Goal: Task Accomplishment & Management: Manage account settings

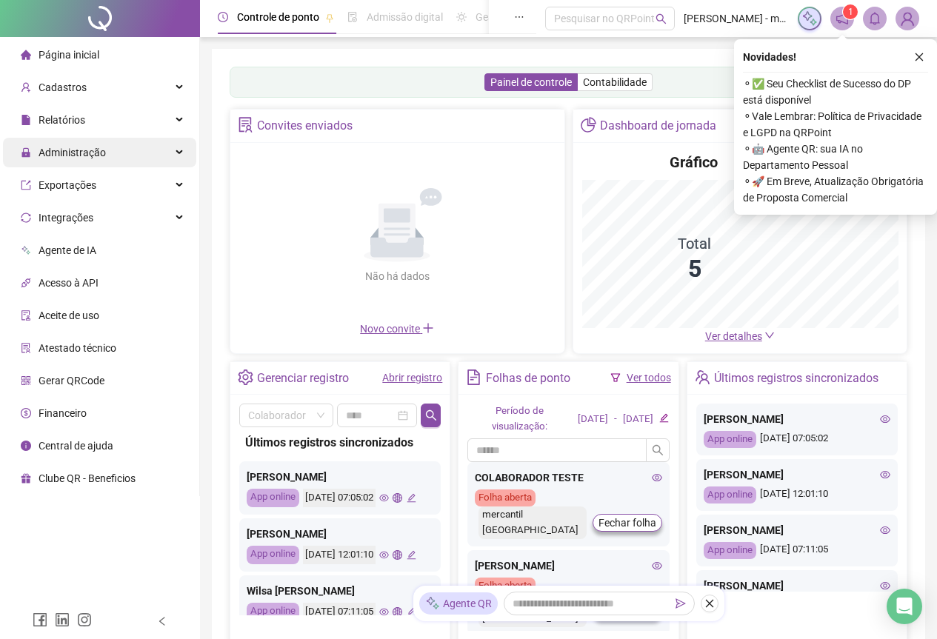
click at [182, 155] on div "Administração" at bounding box center [99, 153] width 193 height 30
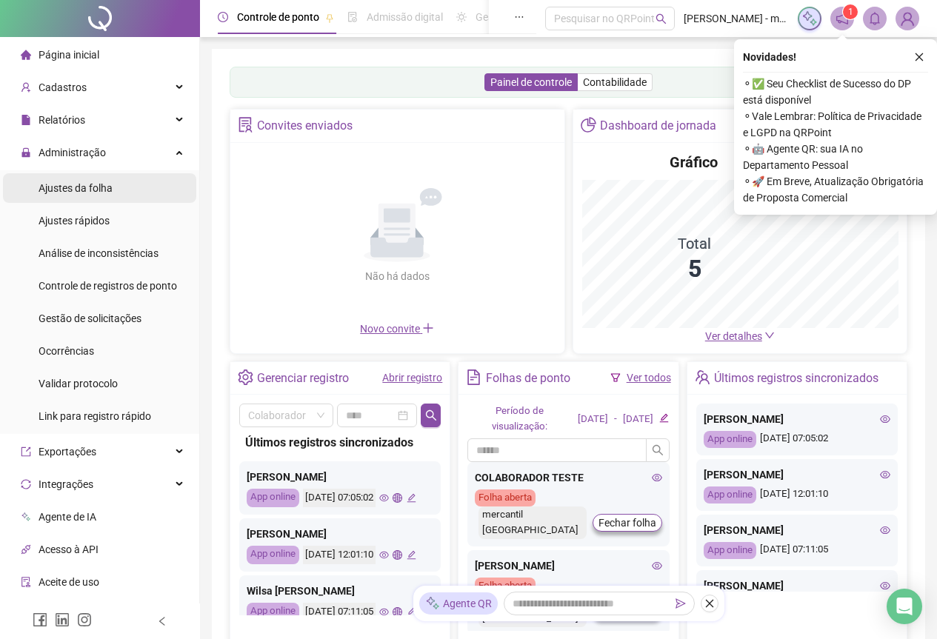
click at [124, 192] on li "Ajustes da folha" at bounding box center [99, 188] width 193 height 30
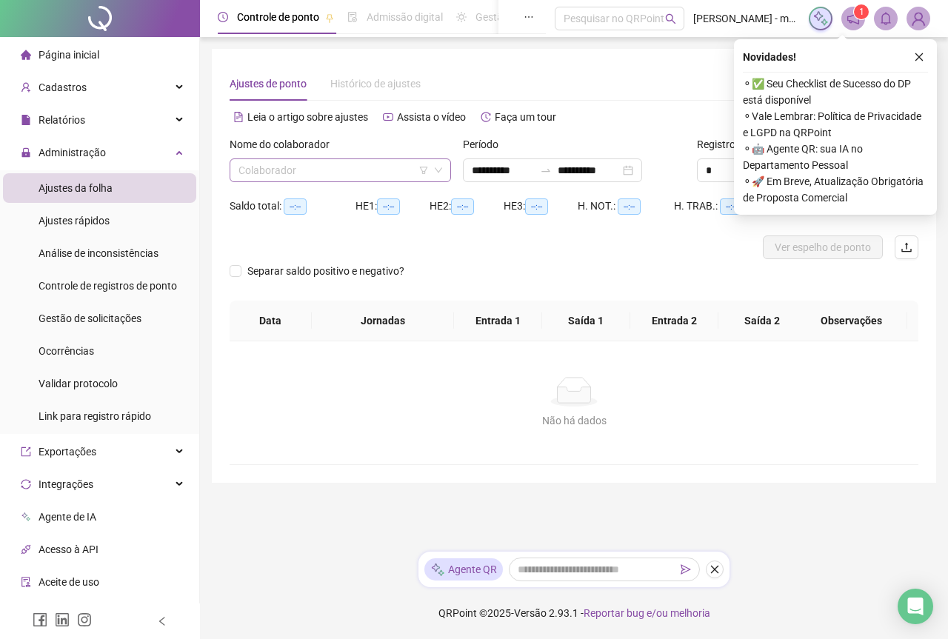
click at [372, 166] on input "search" at bounding box center [333, 170] width 190 height 22
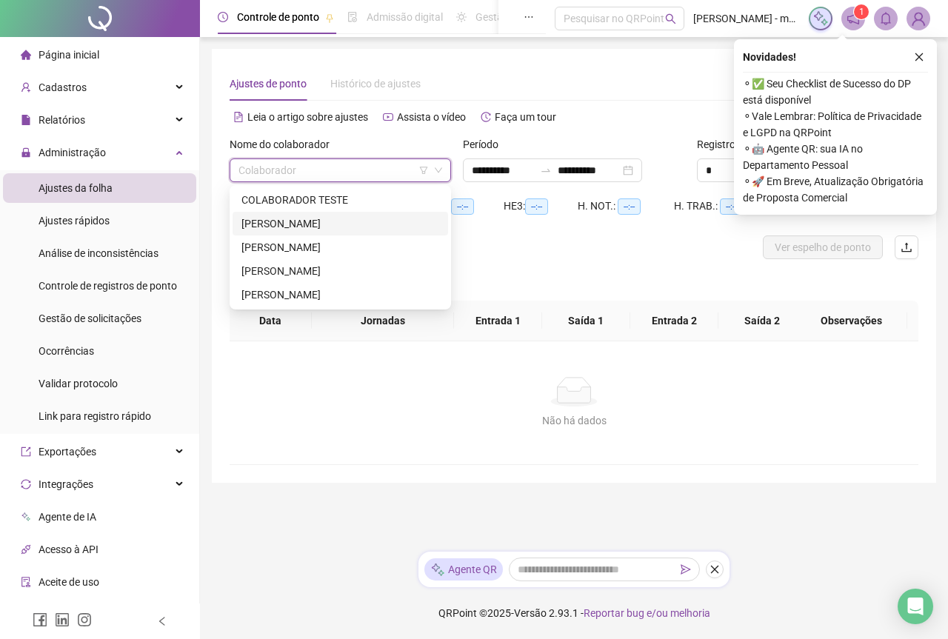
click at [351, 224] on div "[PERSON_NAME]" at bounding box center [340, 223] width 198 height 16
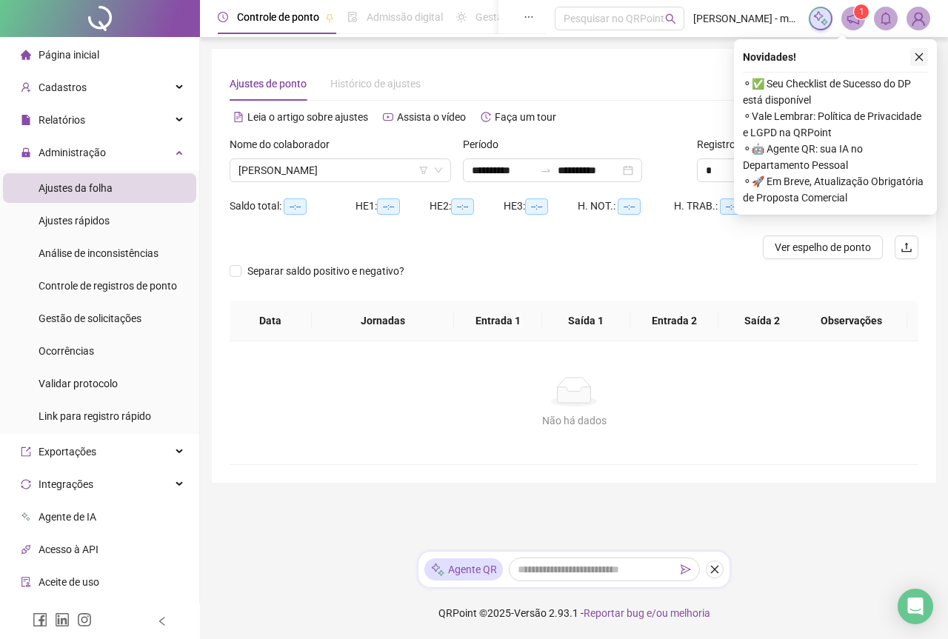
click at [915, 53] on icon "close" at bounding box center [919, 57] width 10 height 10
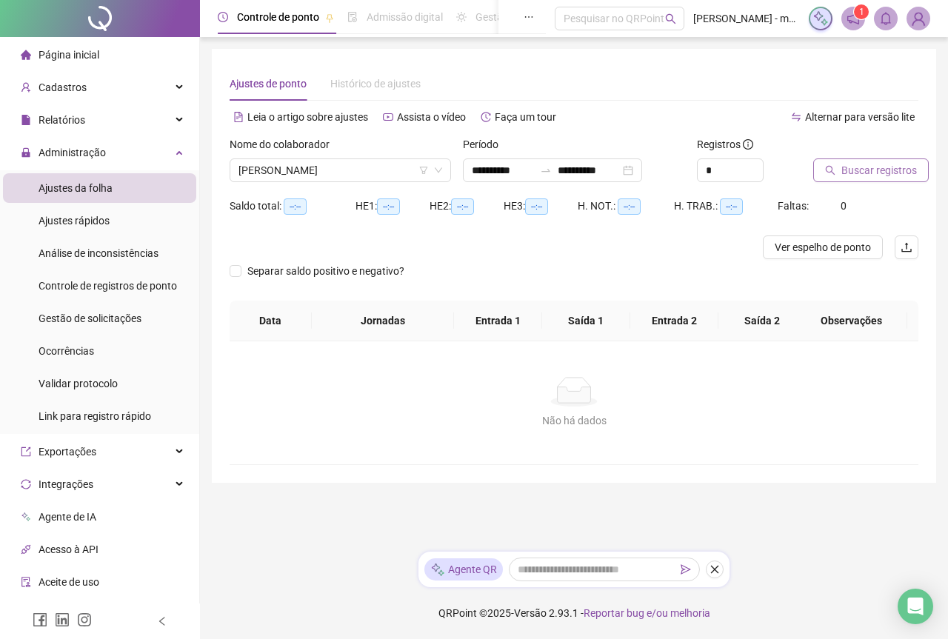
click at [878, 172] on span "Buscar registros" at bounding box center [879, 170] width 76 height 16
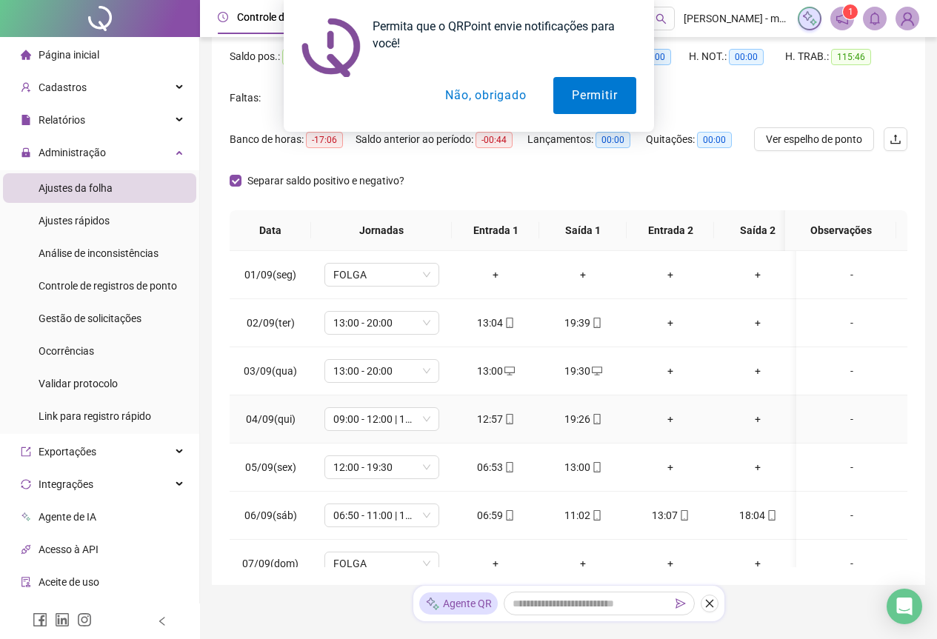
scroll to position [173, 0]
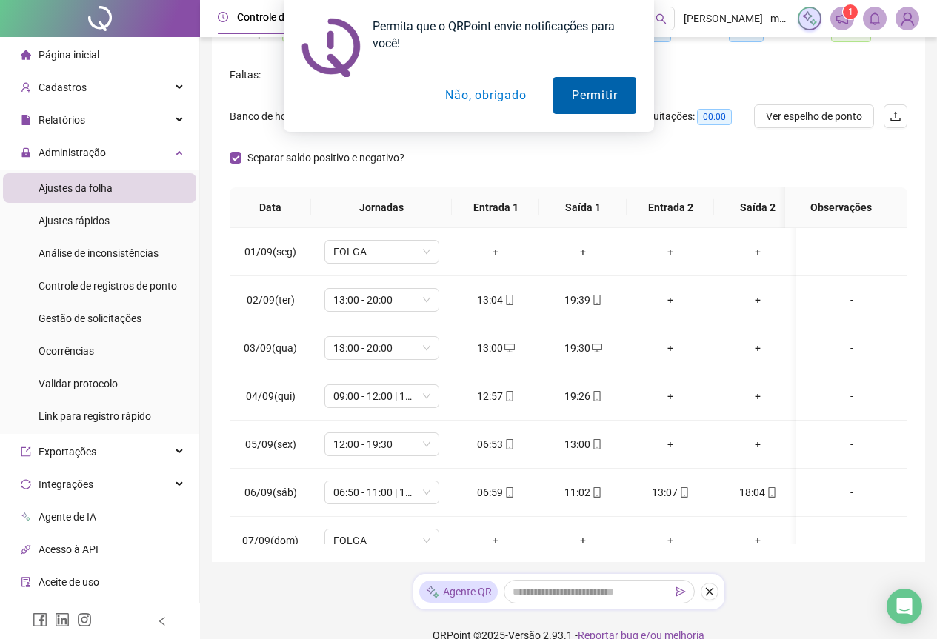
click at [580, 101] on button "Permitir" at bounding box center [594, 95] width 82 height 37
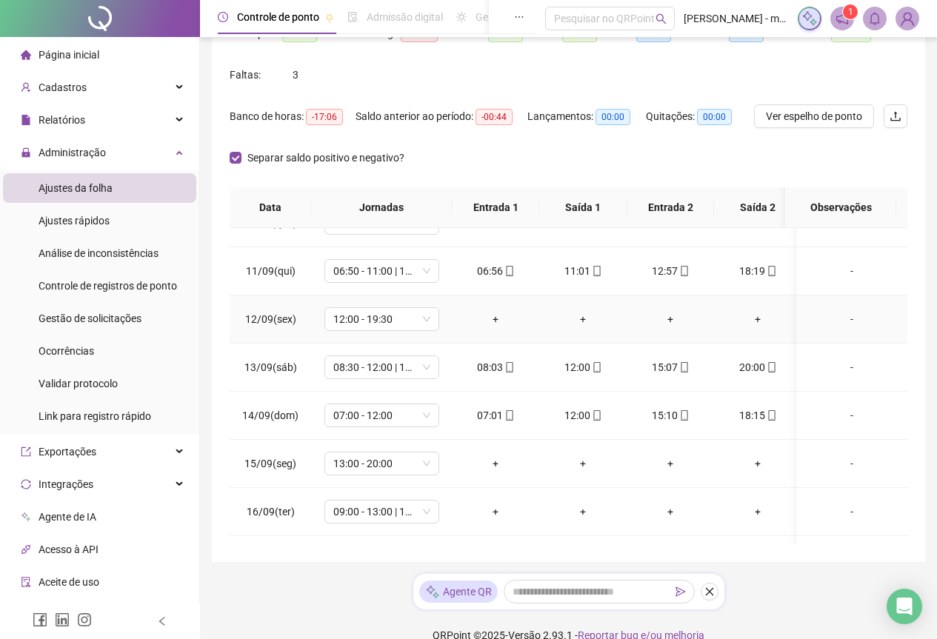
scroll to position [518, 0]
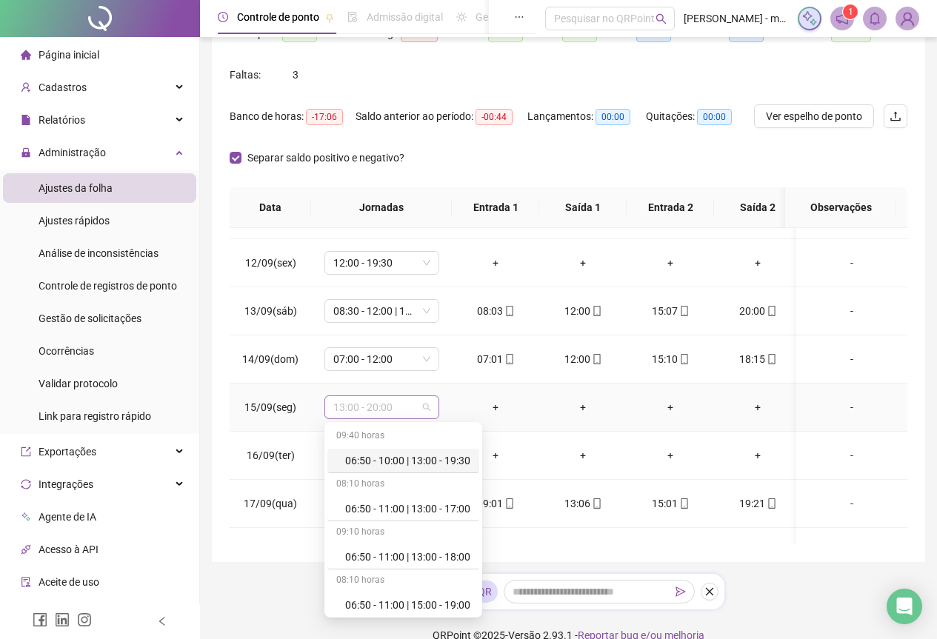
click at [429, 415] on span "13:00 - 20:00" at bounding box center [381, 407] width 97 height 22
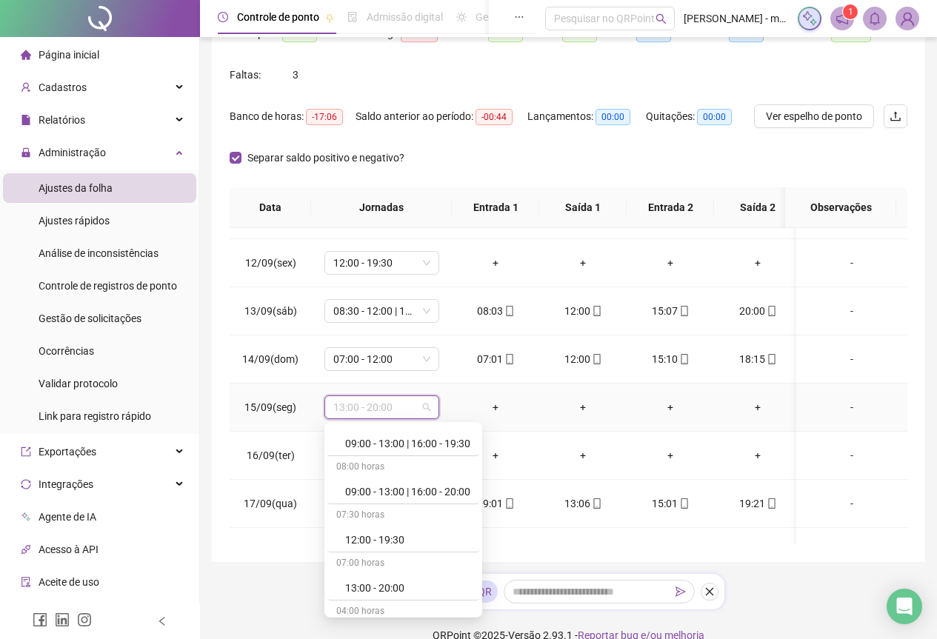
scroll to position [1303, 0]
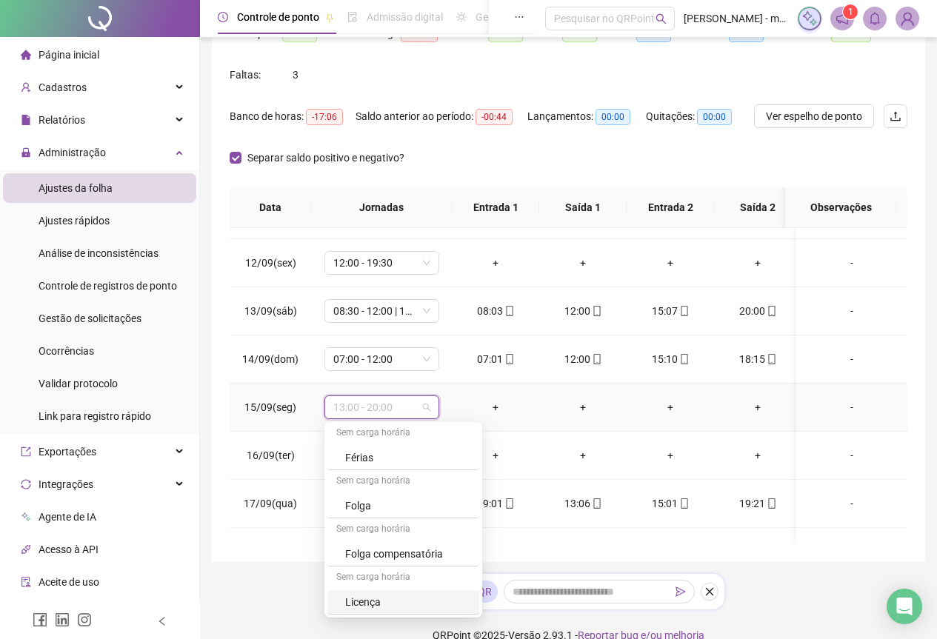
click at [389, 605] on div "Licença" at bounding box center [407, 602] width 125 height 16
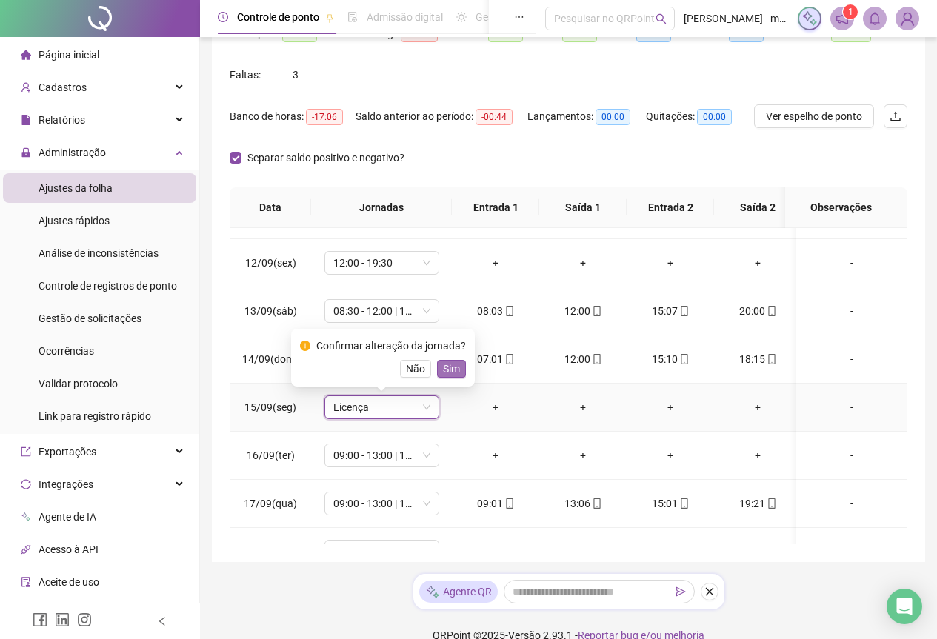
click at [444, 367] on span "Sim" at bounding box center [451, 369] width 17 height 16
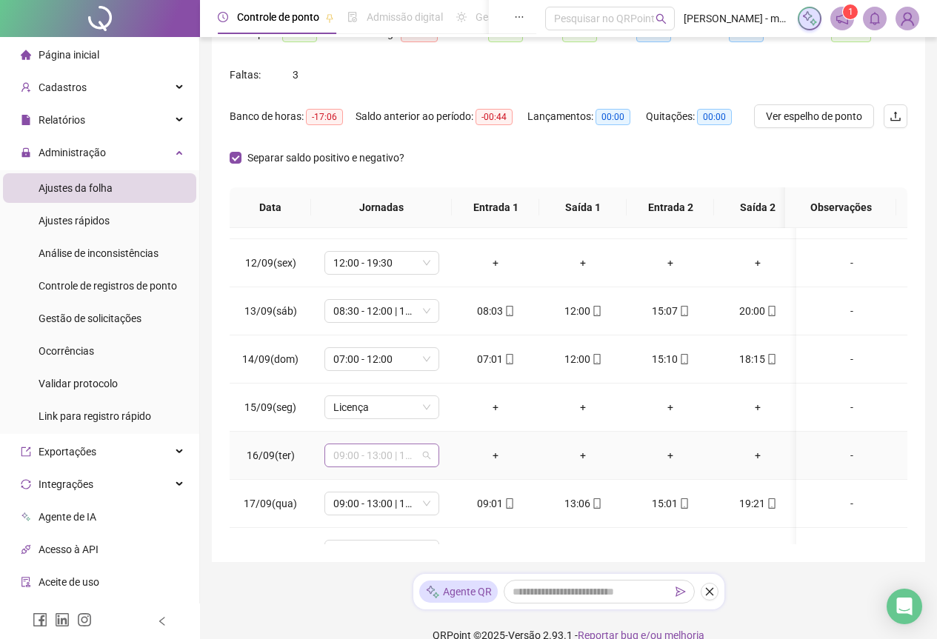
click at [427, 458] on span "09:00 - 13:00 | 16:00 - 19:30" at bounding box center [381, 455] width 97 height 22
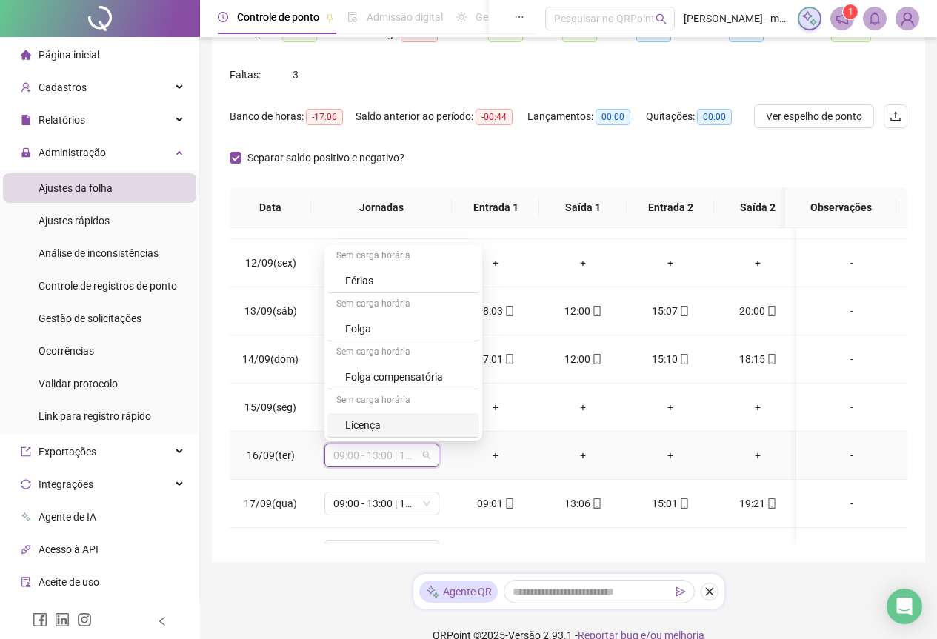
click at [391, 420] on div "Licença" at bounding box center [407, 425] width 125 height 16
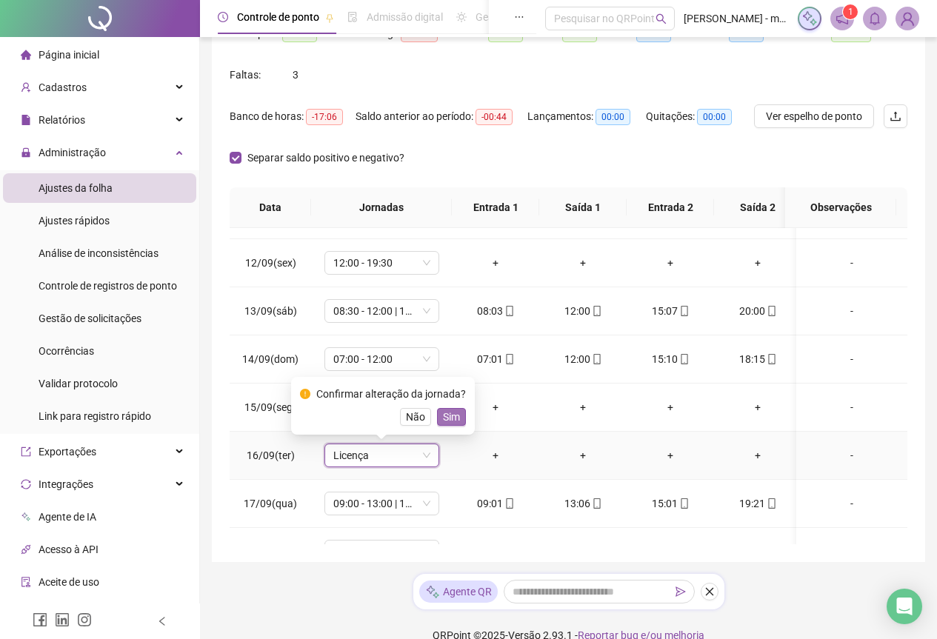
click at [444, 411] on span "Sim" at bounding box center [451, 417] width 17 height 16
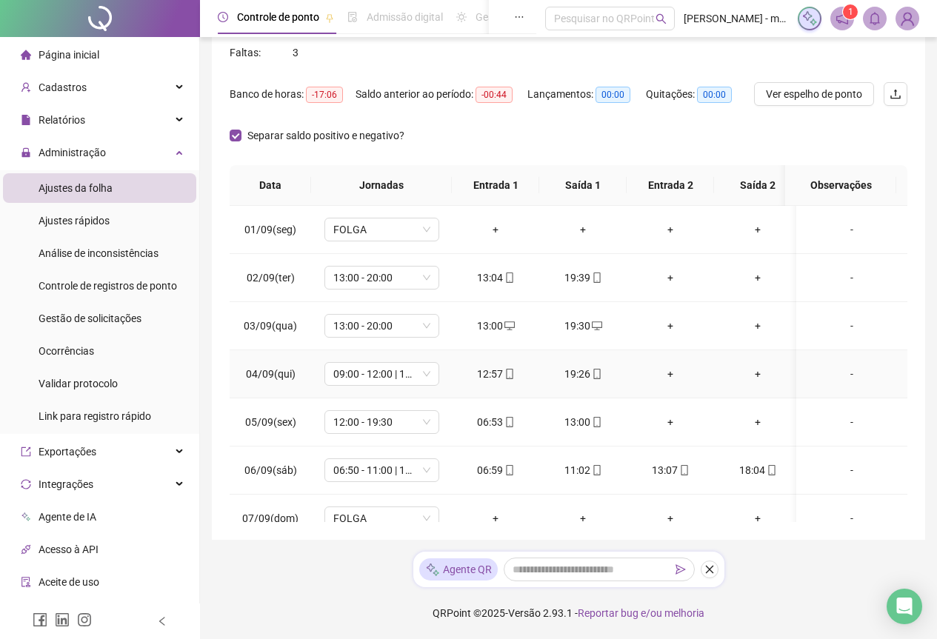
scroll to position [0, 0]
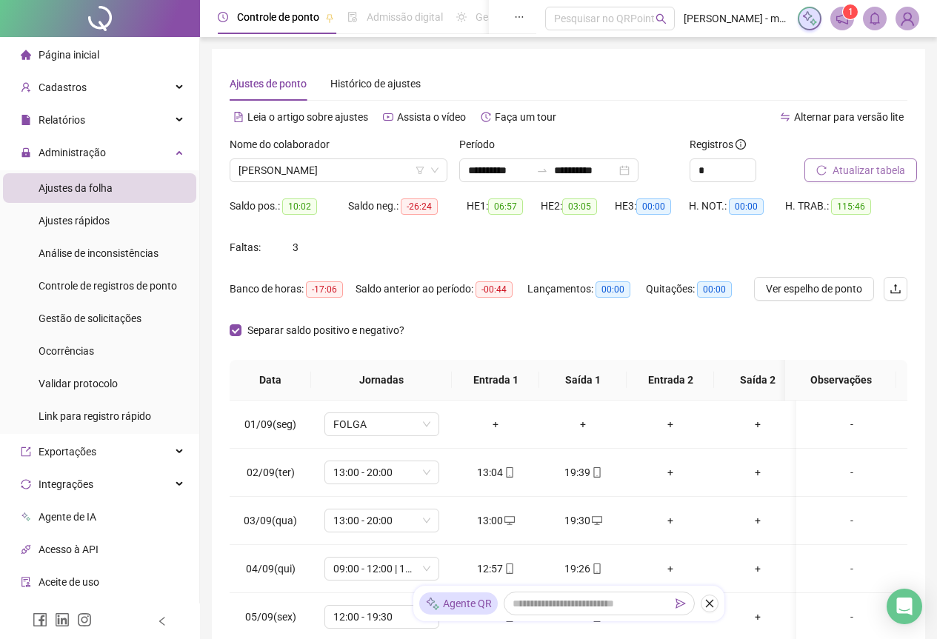
click at [856, 174] on span "Atualizar tabela" at bounding box center [868, 170] width 73 height 16
click at [616, 170] on input "**********" at bounding box center [585, 170] width 62 height 16
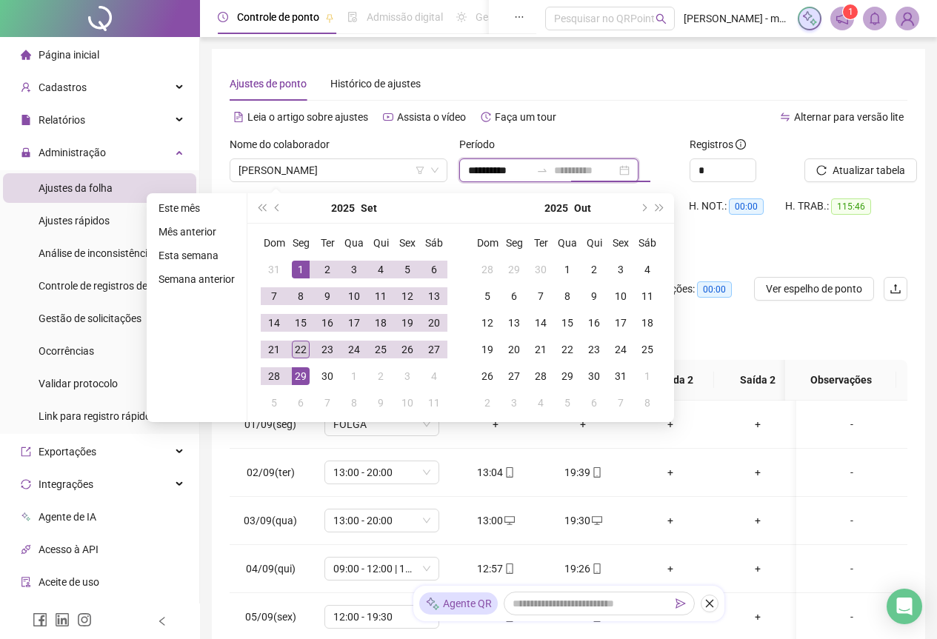
type input "**********"
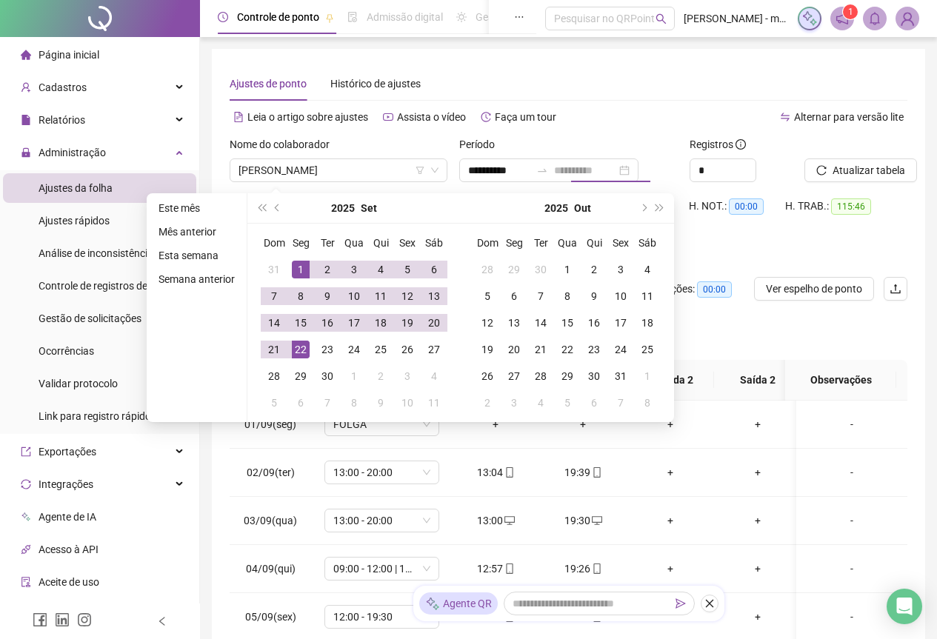
click at [298, 355] on div "22" at bounding box center [301, 350] width 18 height 18
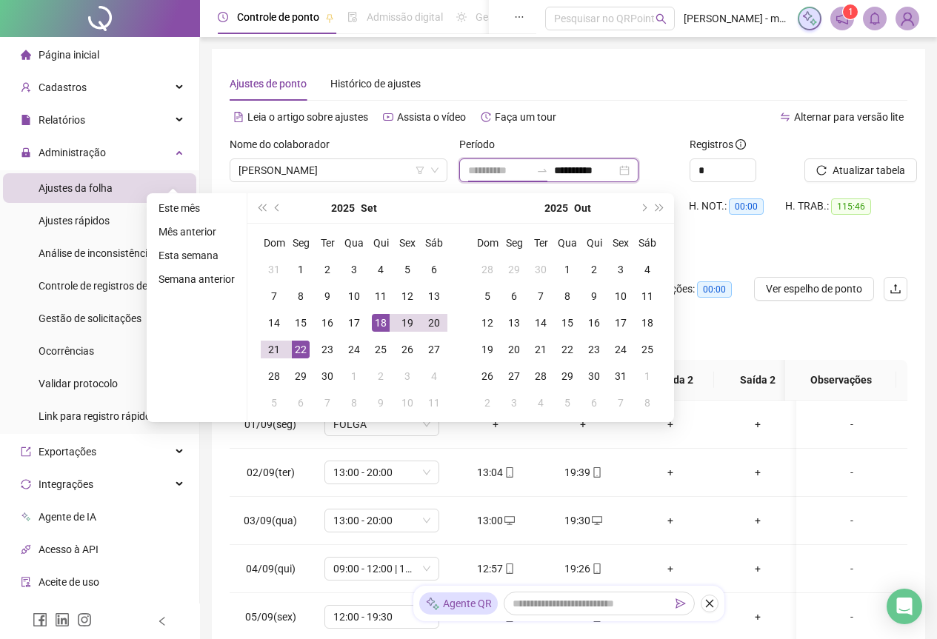
type input "**********"
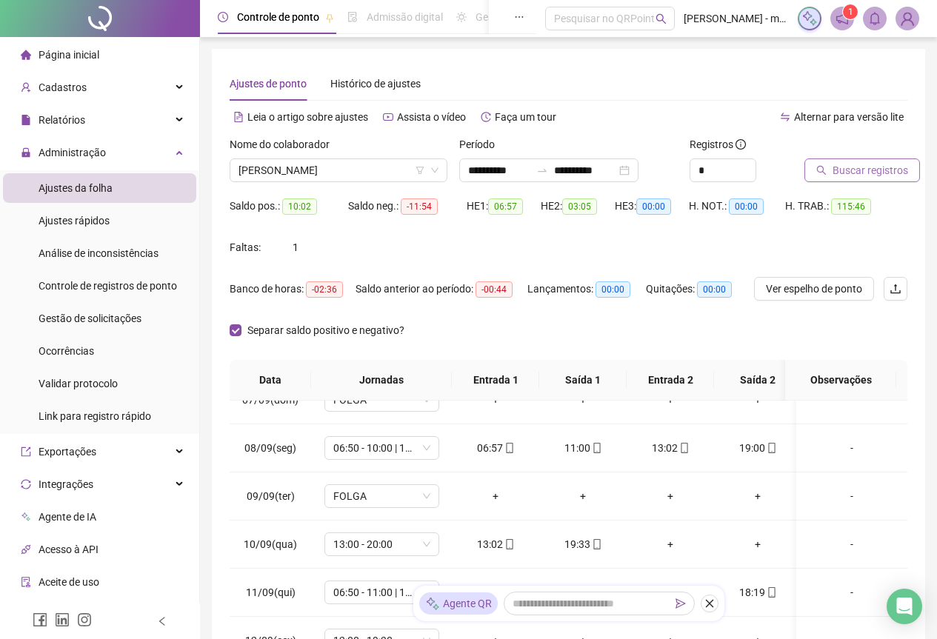
scroll to position [346, 0]
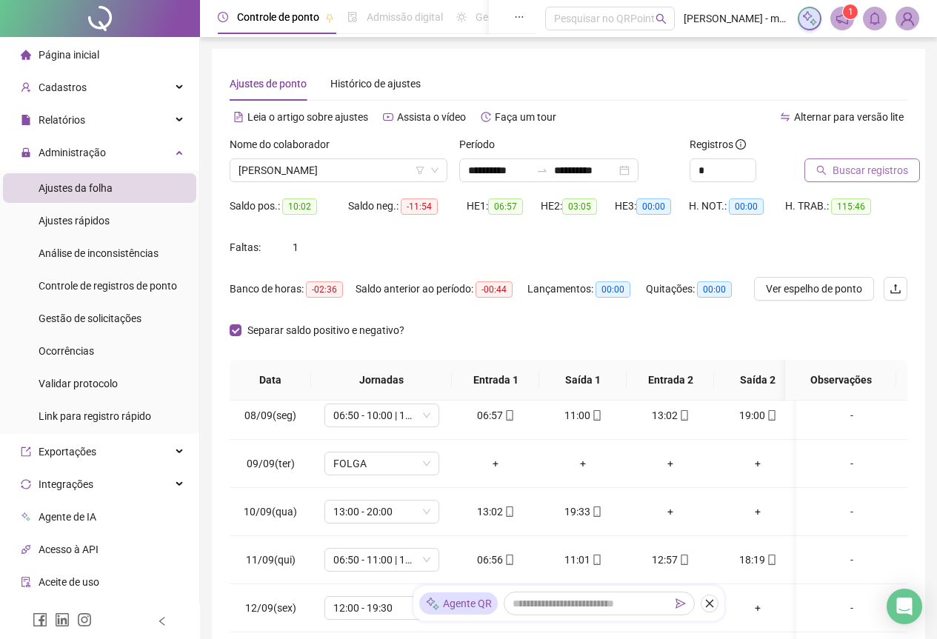
click at [829, 168] on button "Buscar registros" at bounding box center [862, 170] width 116 height 24
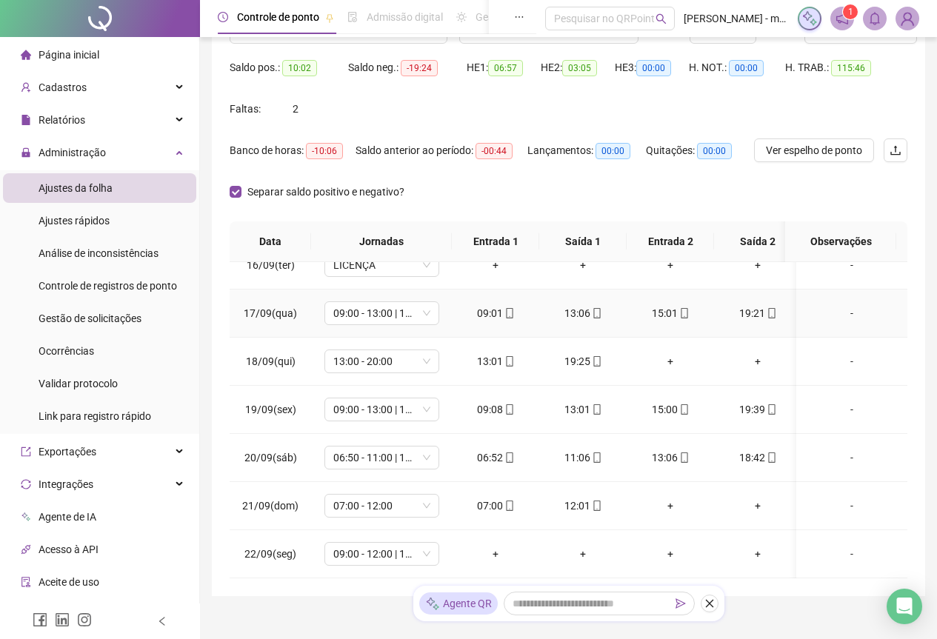
scroll to position [195, 0]
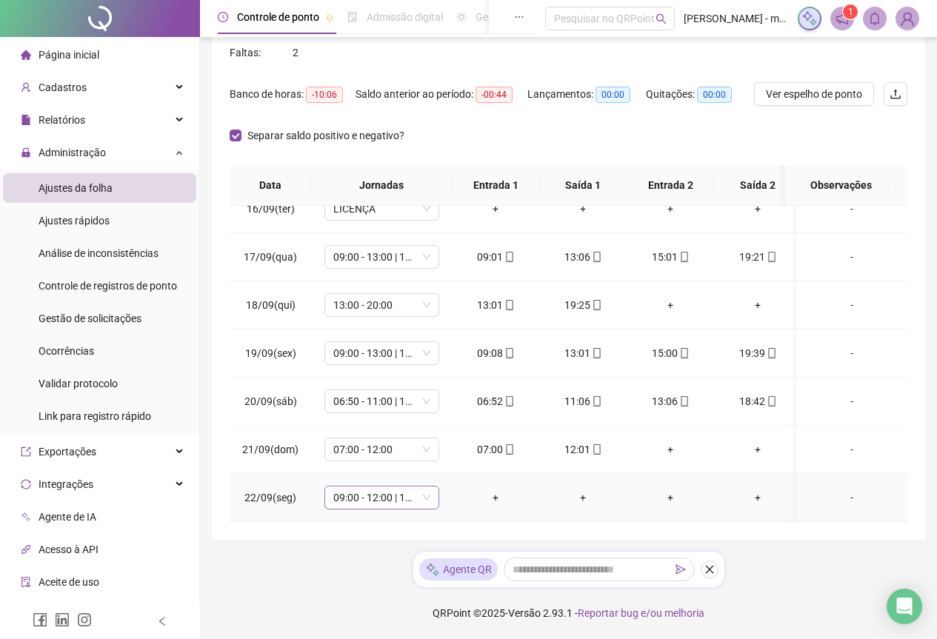
click at [430, 488] on div "09:00 - 12:00 | 15:00 - 19:30" at bounding box center [381, 498] width 115 height 24
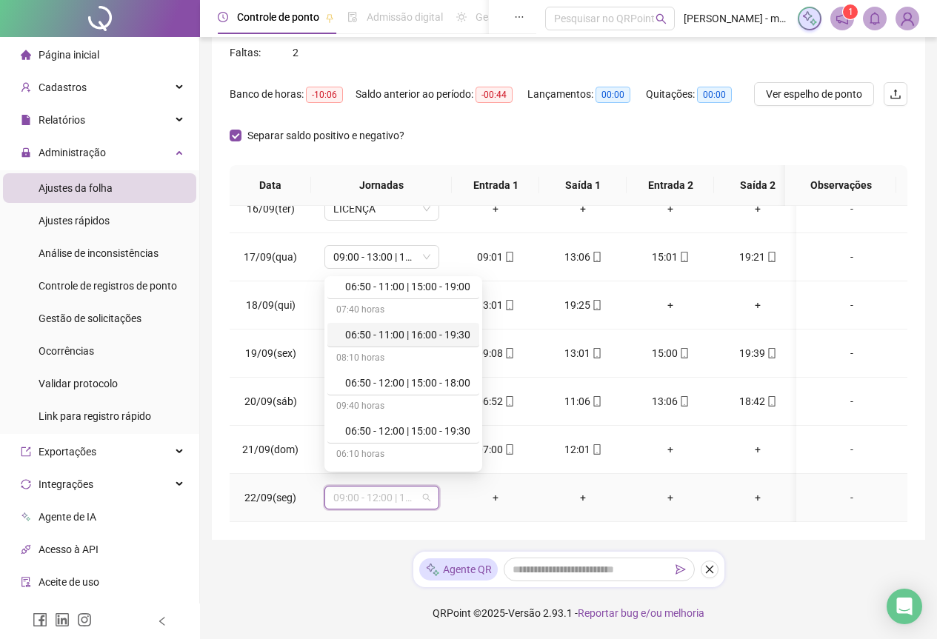
scroll to position [0, 0]
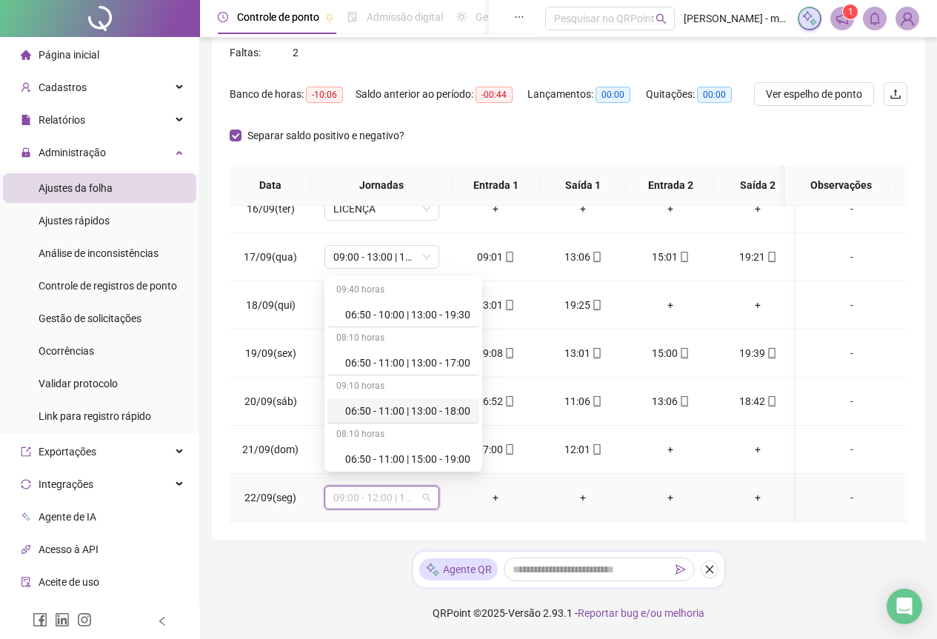
click at [395, 412] on div "06:50 - 11:00 | 13:00 - 18:00" at bounding box center [407, 411] width 125 height 16
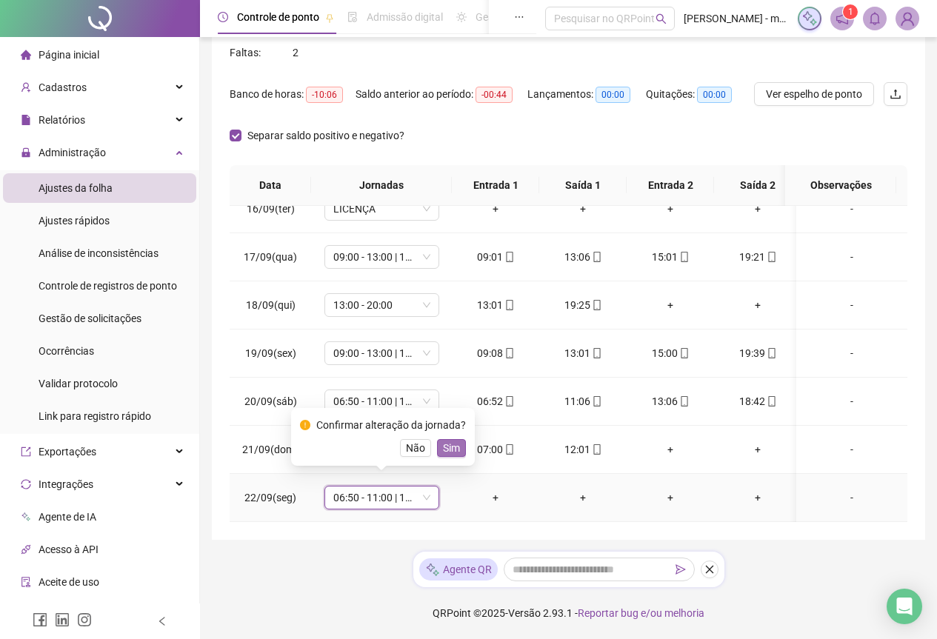
click at [447, 445] on span "Sim" at bounding box center [451, 448] width 17 height 16
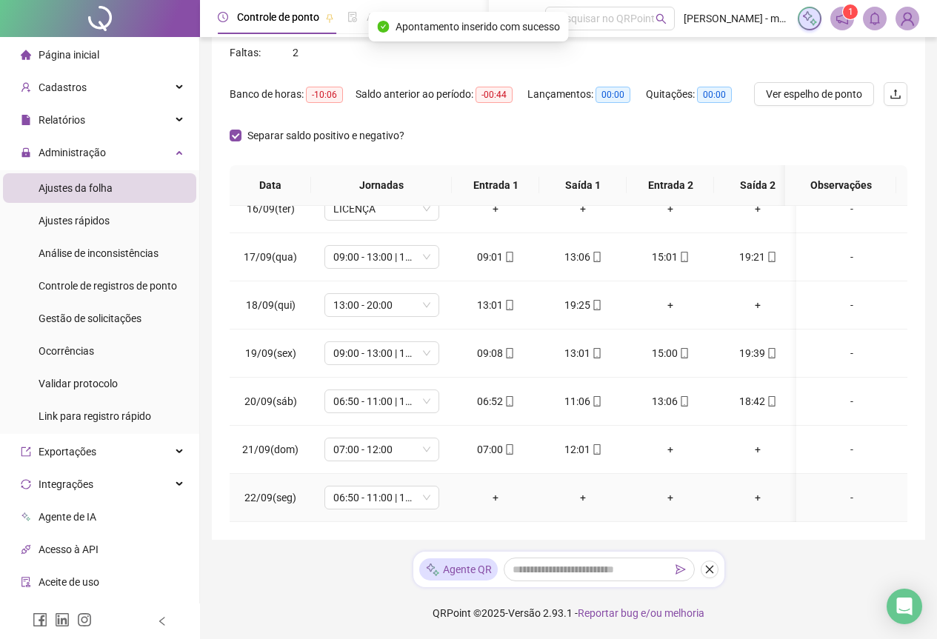
click at [497, 489] on div "+" at bounding box center [496, 497] width 64 height 16
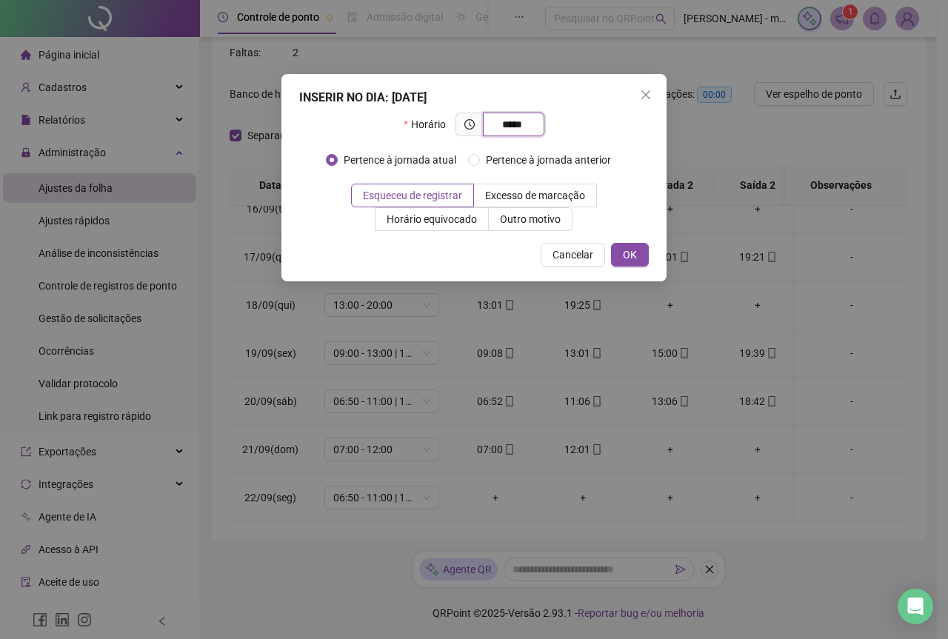
type input "*****"
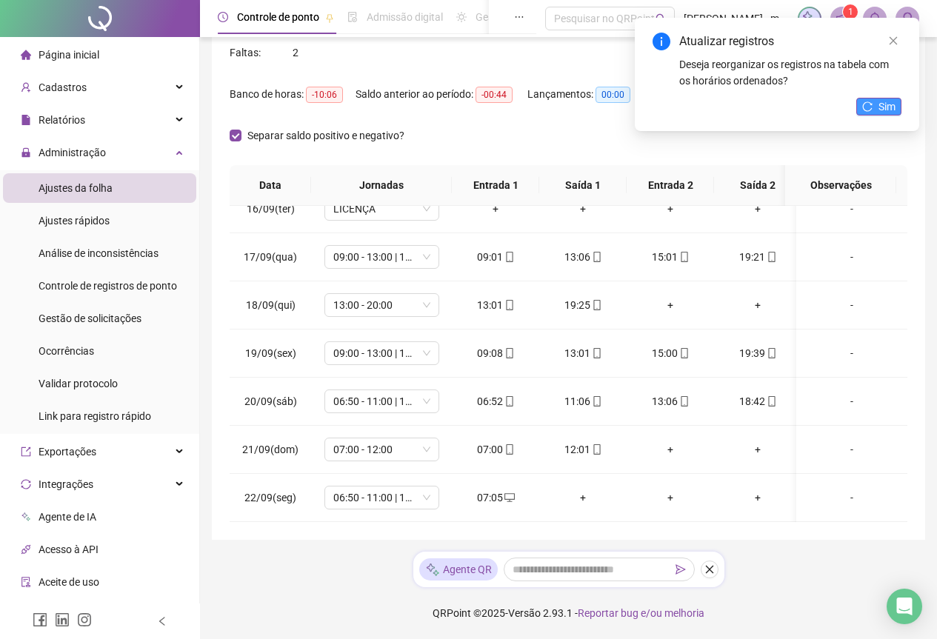
click at [875, 110] on button "Sim" at bounding box center [878, 107] width 45 height 18
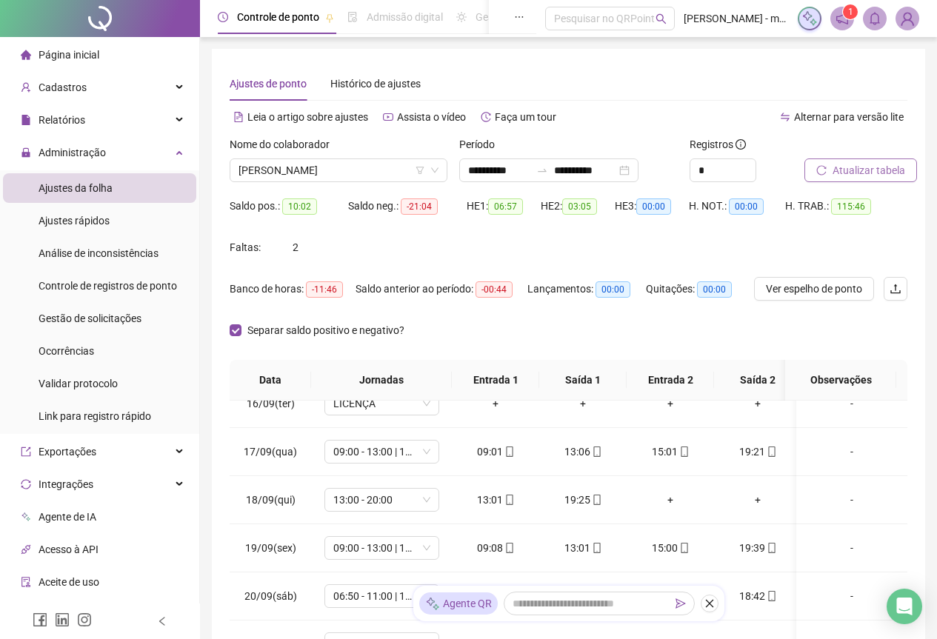
click at [863, 171] on span "Atualizar tabela" at bounding box center [868, 170] width 73 height 16
click at [373, 179] on span "[PERSON_NAME]" at bounding box center [338, 170] width 200 height 22
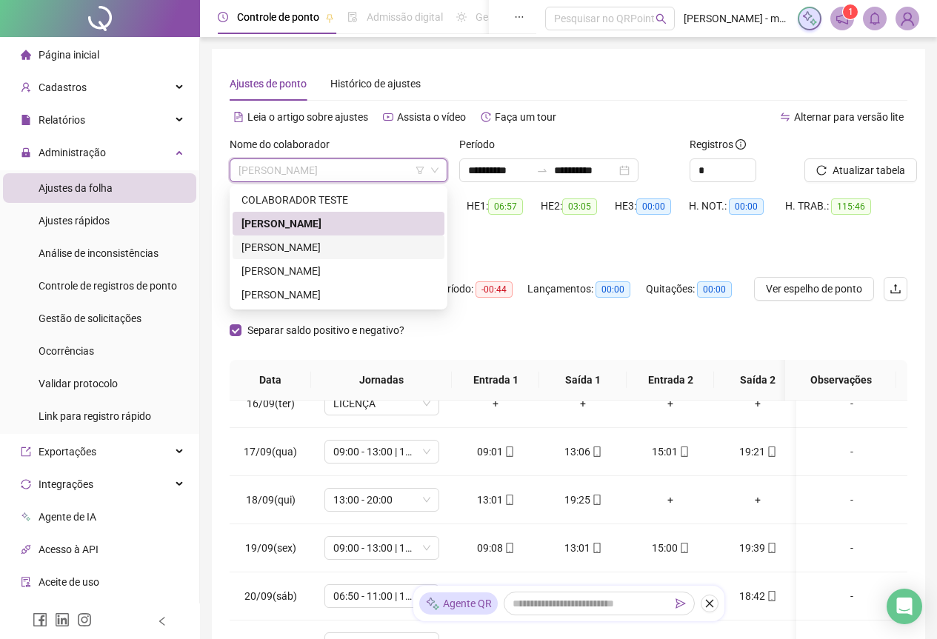
click at [361, 244] on div "[PERSON_NAME]" at bounding box center [338, 247] width 194 height 16
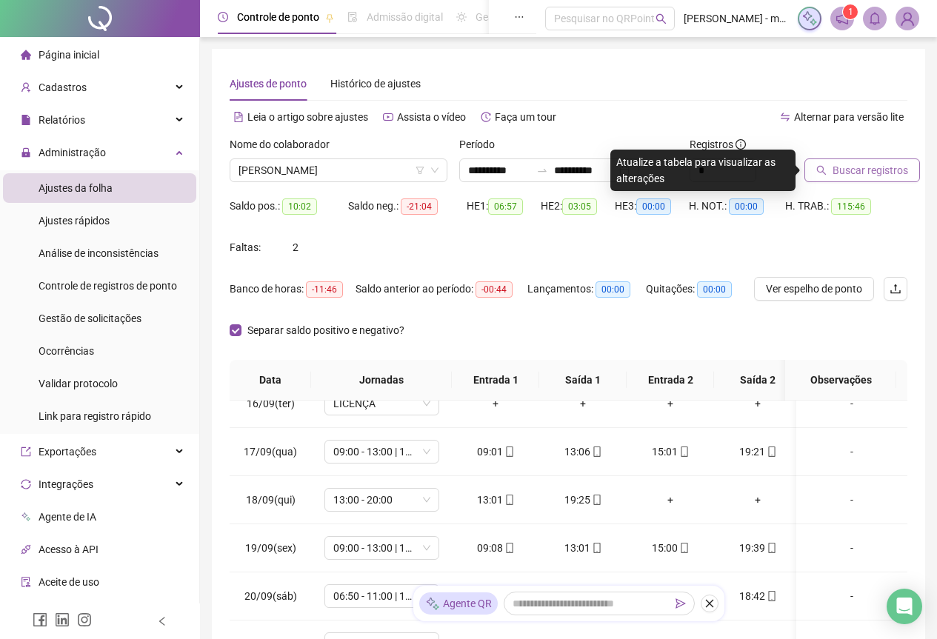
click at [860, 167] on span "Buscar registros" at bounding box center [870, 170] width 76 height 16
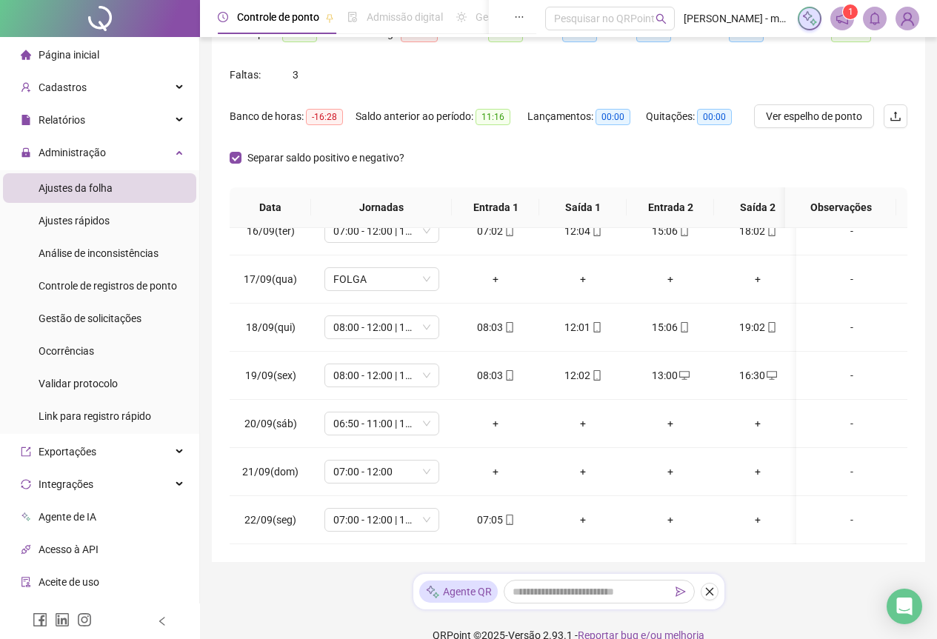
scroll to position [195, 0]
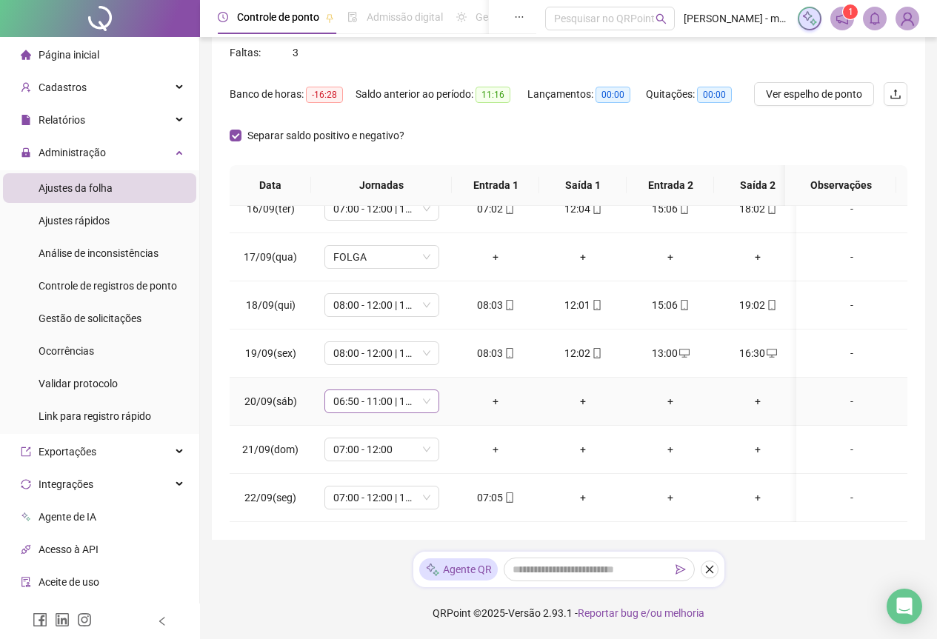
click at [424, 396] on span "06:50 - 11:00 | 15:00 - 19:00" at bounding box center [381, 401] width 97 height 22
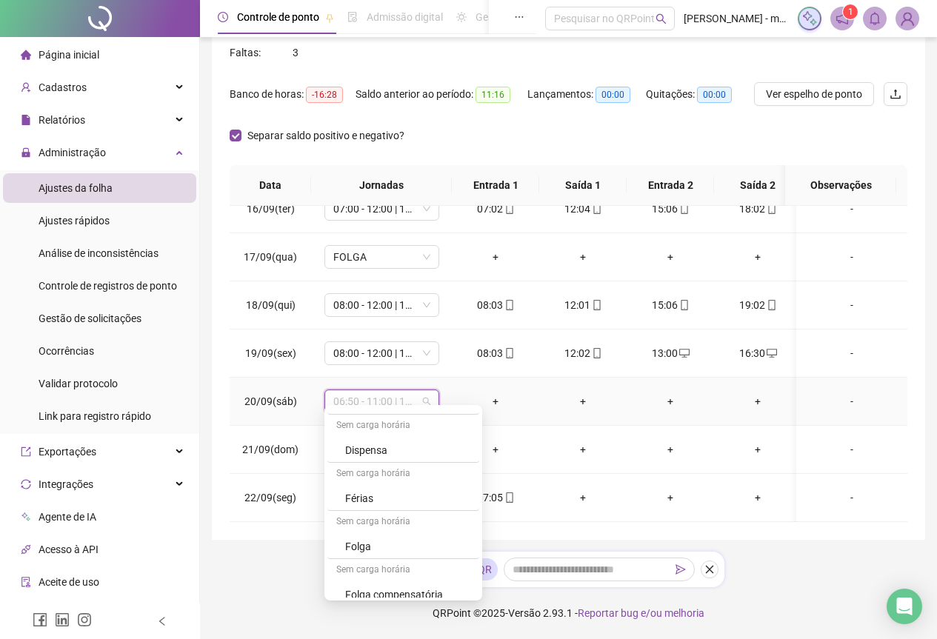
scroll to position [1303, 0]
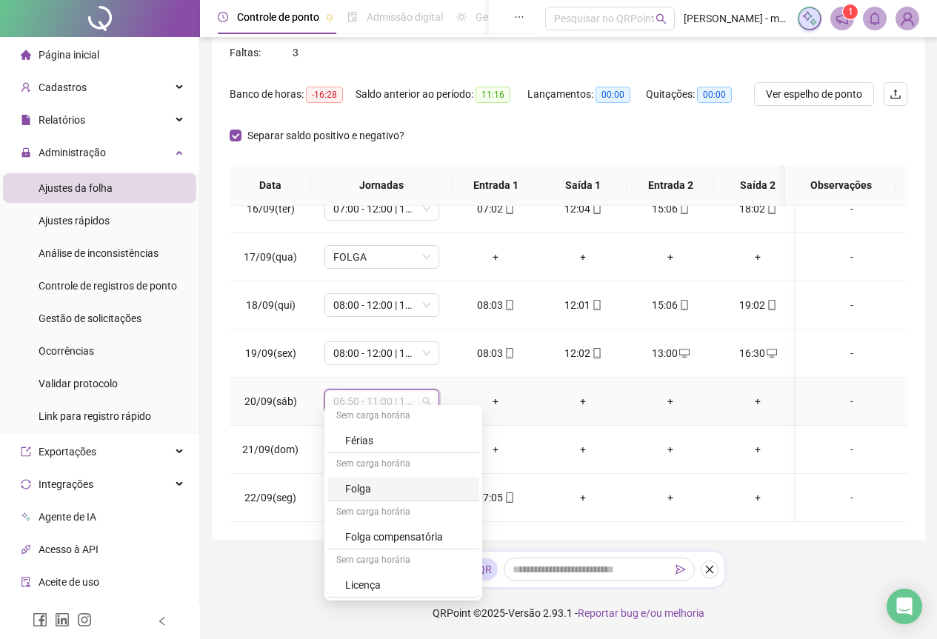
click at [432, 489] on div "Folga" at bounding box center [407, 489] width 125 height 16
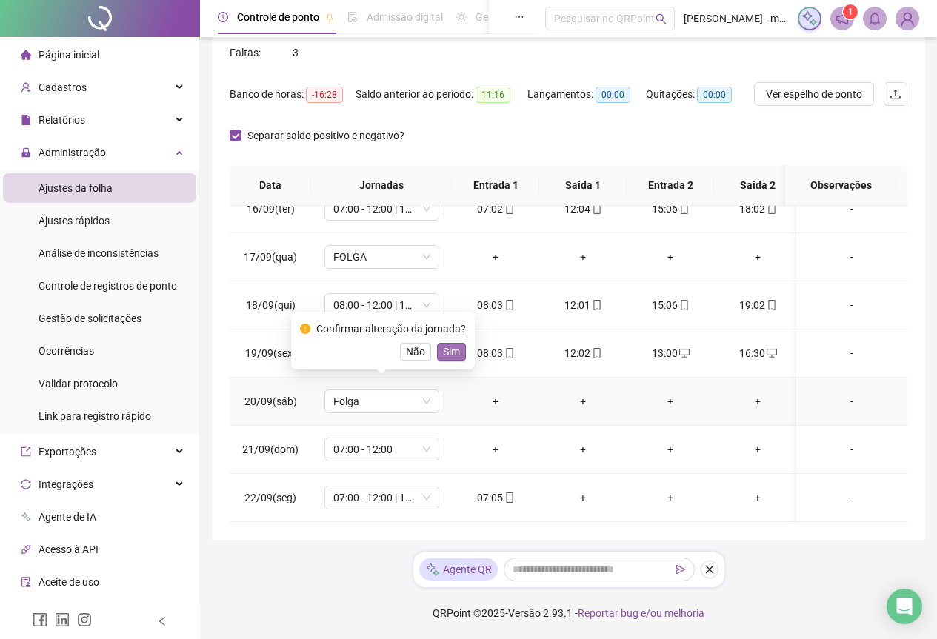
click at [444, 352] on span "Sim" at bounding box center [451, 352] width 17 height 16
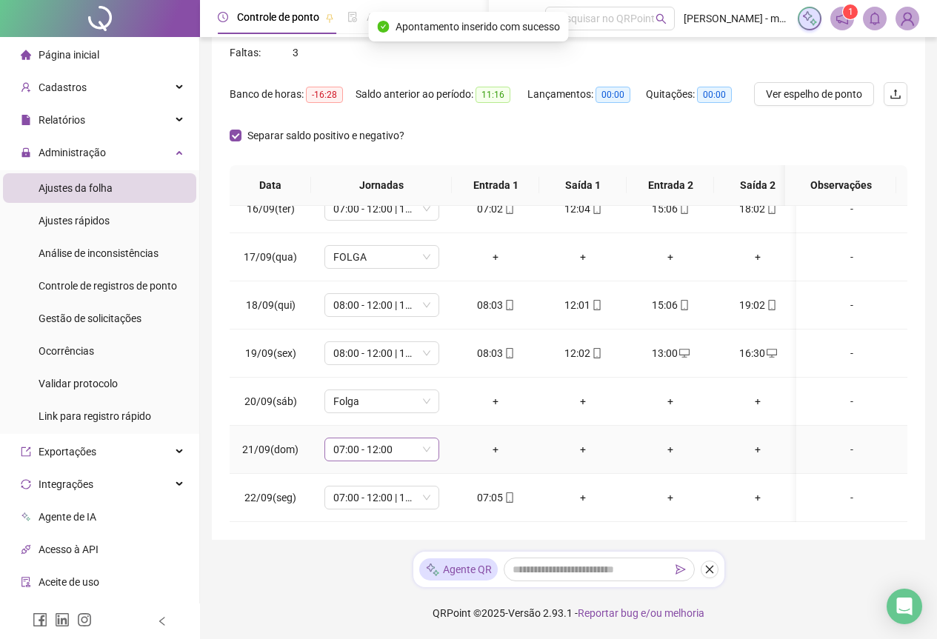
click at [421, 438] on span "07:00 - 12:00" at bounding box center [381, 449] width 97 height 22
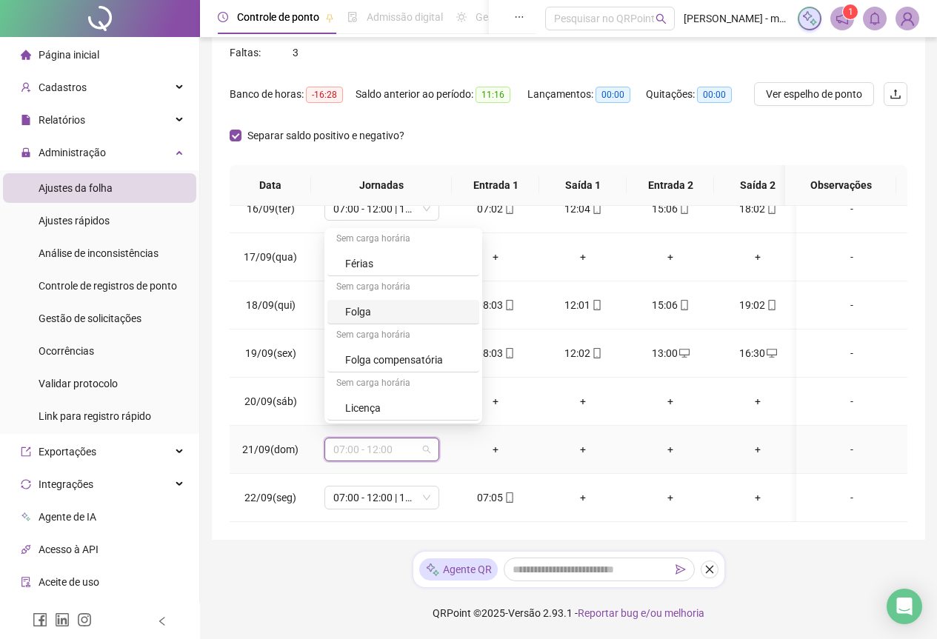
click at [404, 320] on div "Folga" at bounding box center [403, 312] width 152 height 24
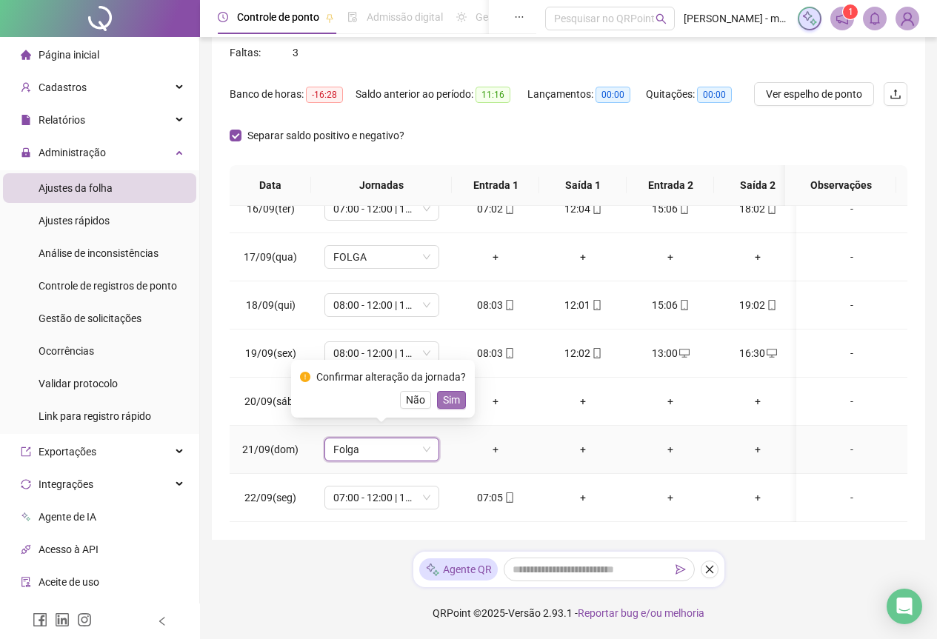
click at [452, 398] on span "Sim" at bounding box center [451, 400] width 17 height 16
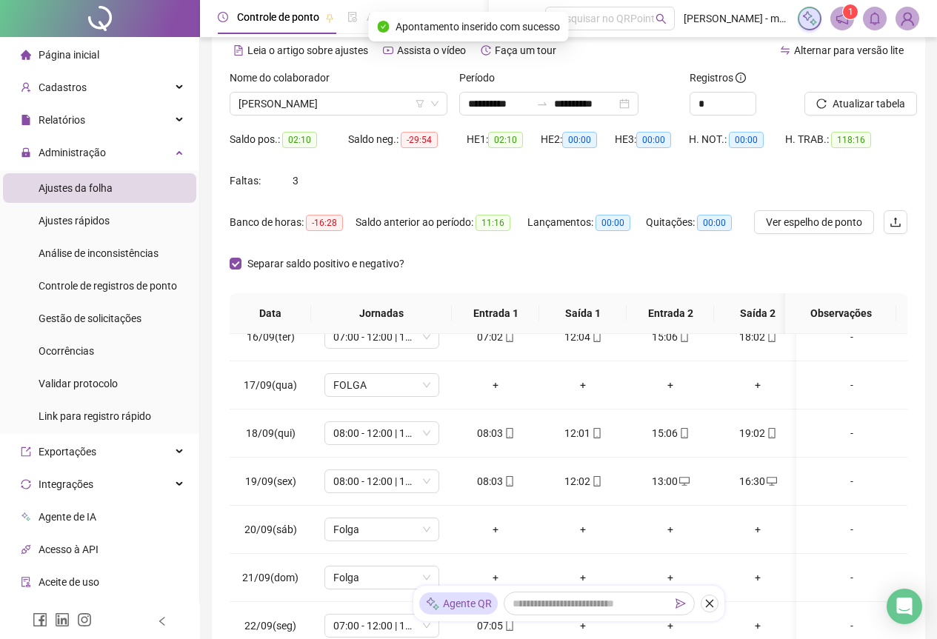
scroll to position [0, 0]
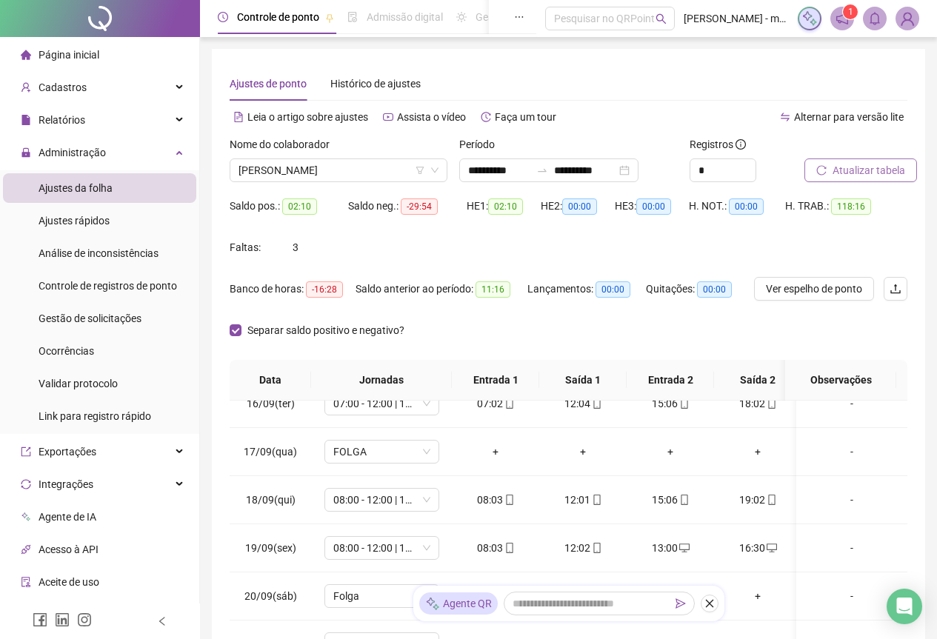
click at [850, 169] on span "Atualizar tabela" at bounding box center [868, 170] width 73 height 16
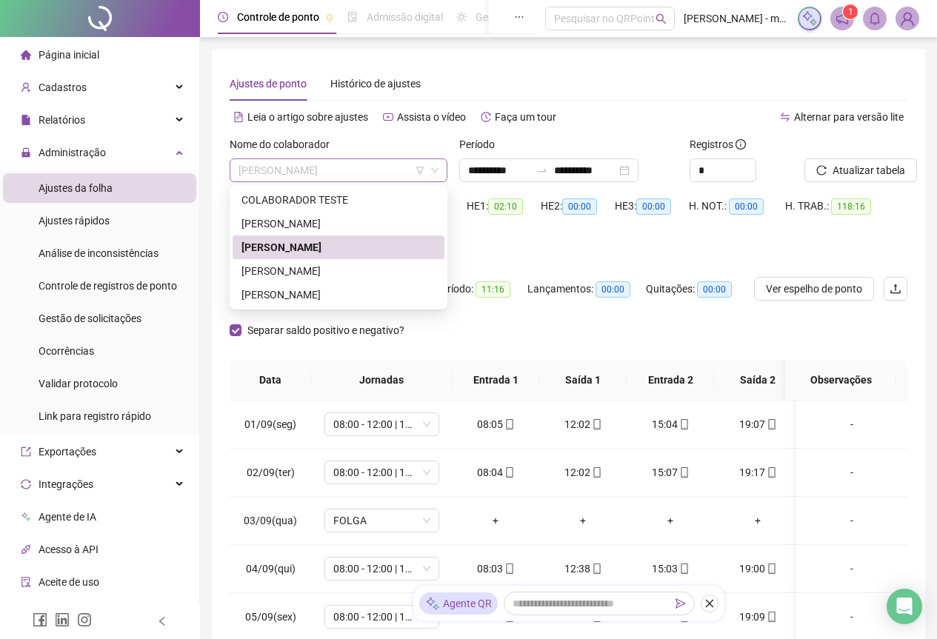
click at [376, 170] on span "[PERSON_NAME]" at bounding box center [338, 170] width 200 height 22
click at [318, 278] on div "[PERSON_NAME]" at bounding box center [338, 271] width 194 height 16
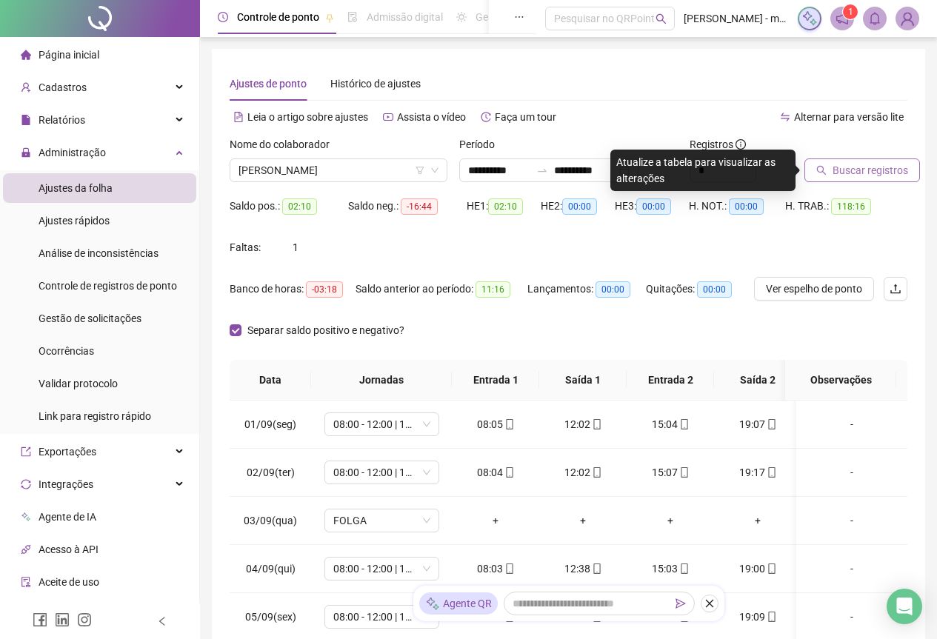
click at [845, 167] on span "Buscar registros" at bounding box center [870, 170] width 76 height 16
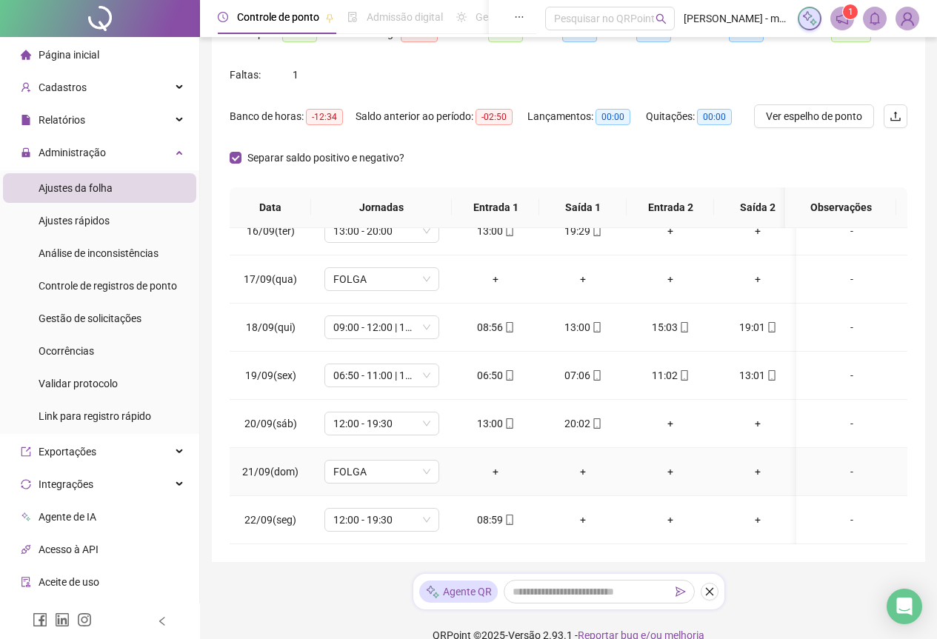
scroll to position [195, 0]
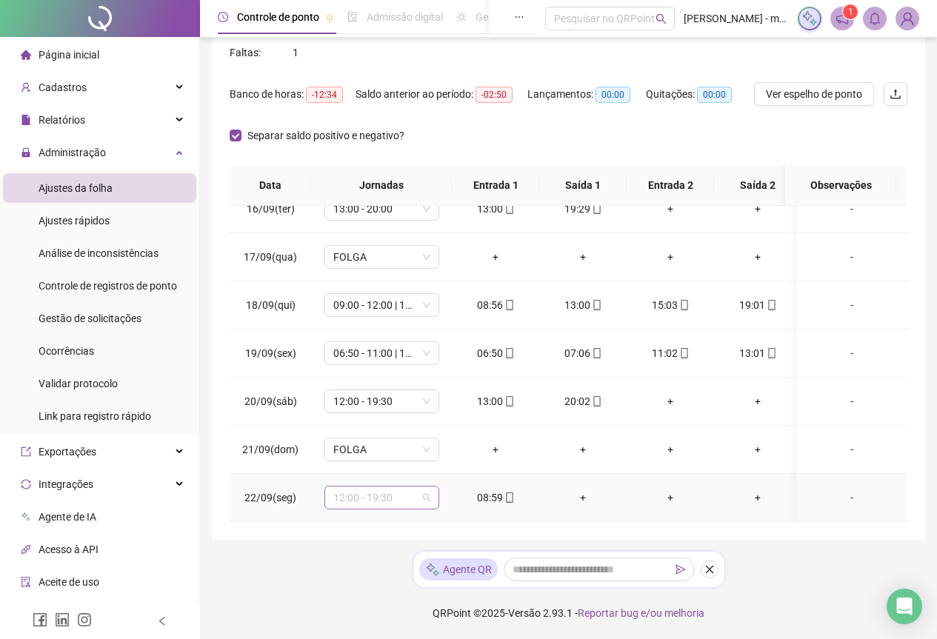
click at [427, 488] on span "12:00 - 19:30" at bounding box center [381, 498] width 97 height 22
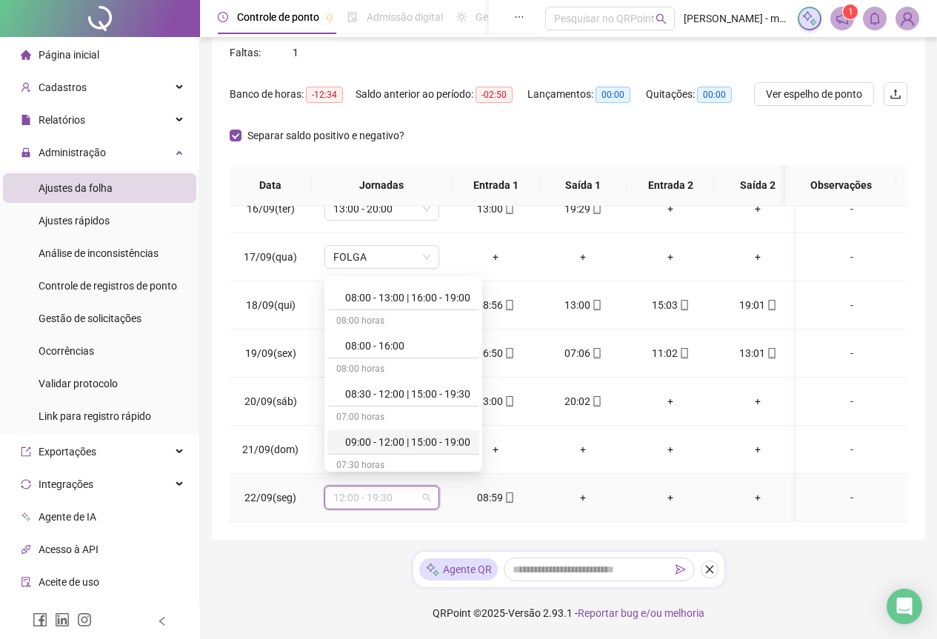
scroll to position [864, 0]
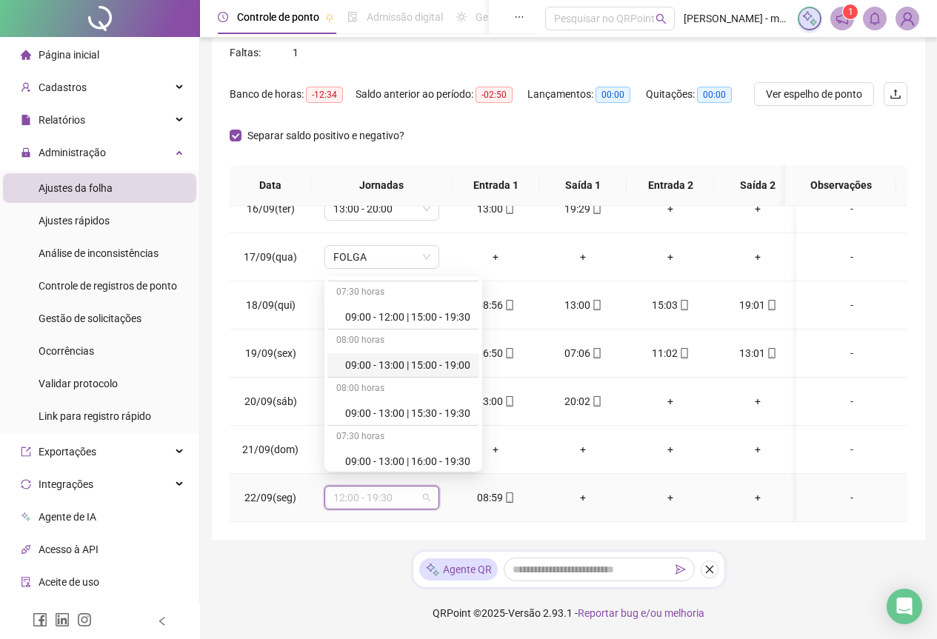
click at [361, 372] on div "09:00 - 13:00 | 15:00 - 19:00" at bounding box center [407, 365] width 125 height 16
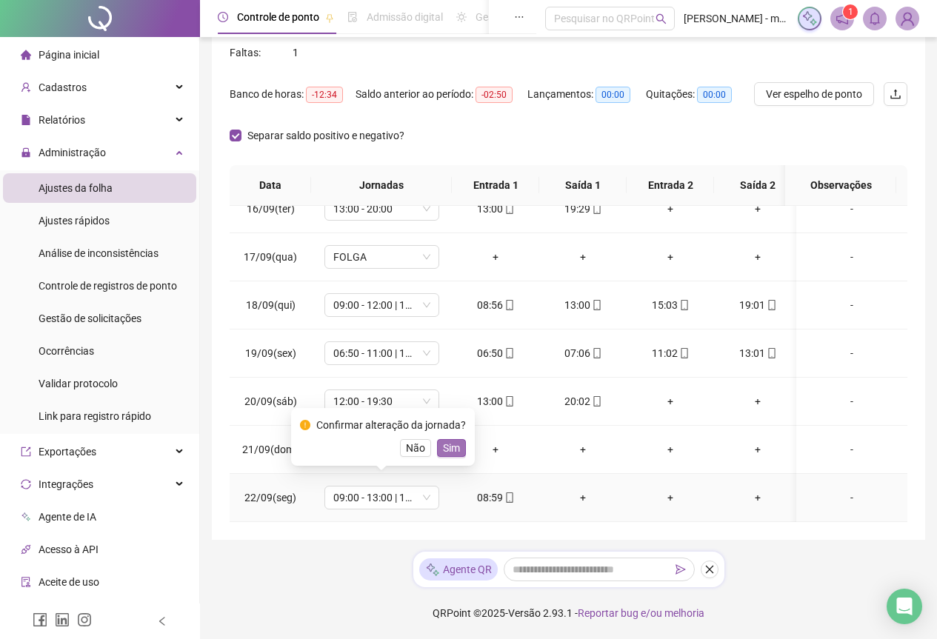
click at [455, 447] on span "Sim" at bounding box center [451, 448] width 17 height 16
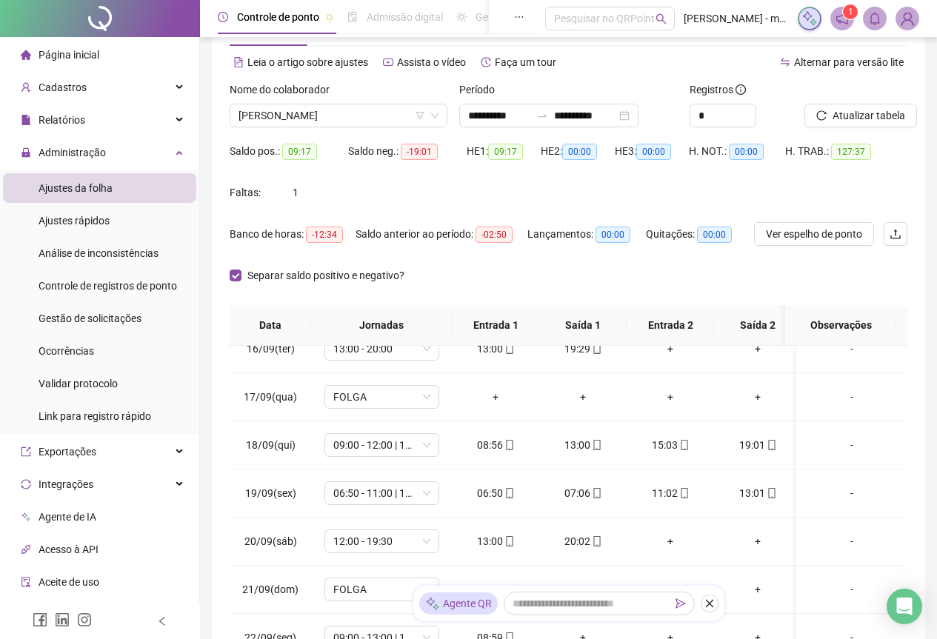
scroll to position [22, 0]
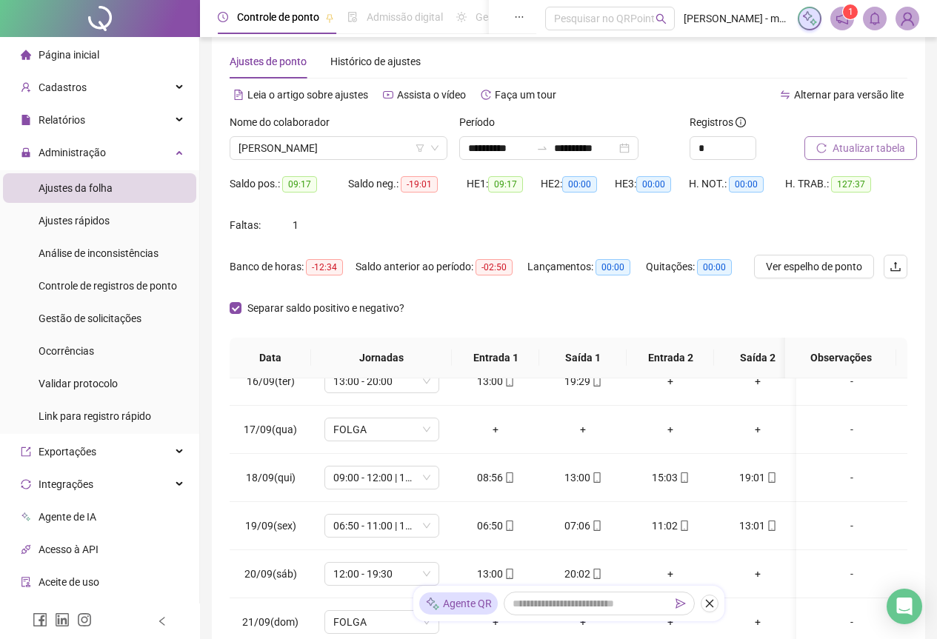
click at [890, 147] on span "Atualizar tabela" at bounding box center [868, 148] width 73 height 16
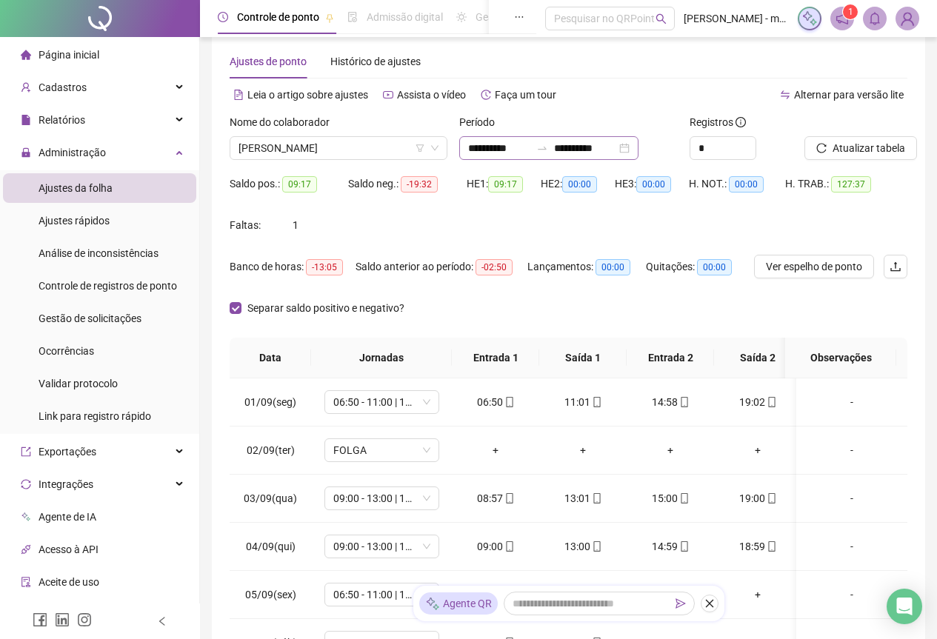
click at [638, 155] on div "**********" at bounding box center [548, 148] width 179 height 24
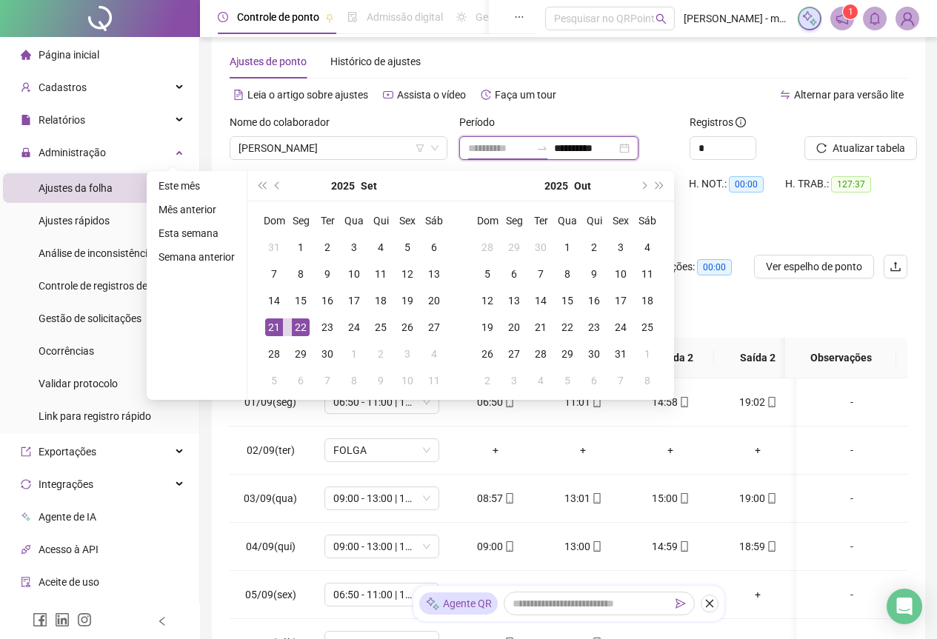
type input "**********"
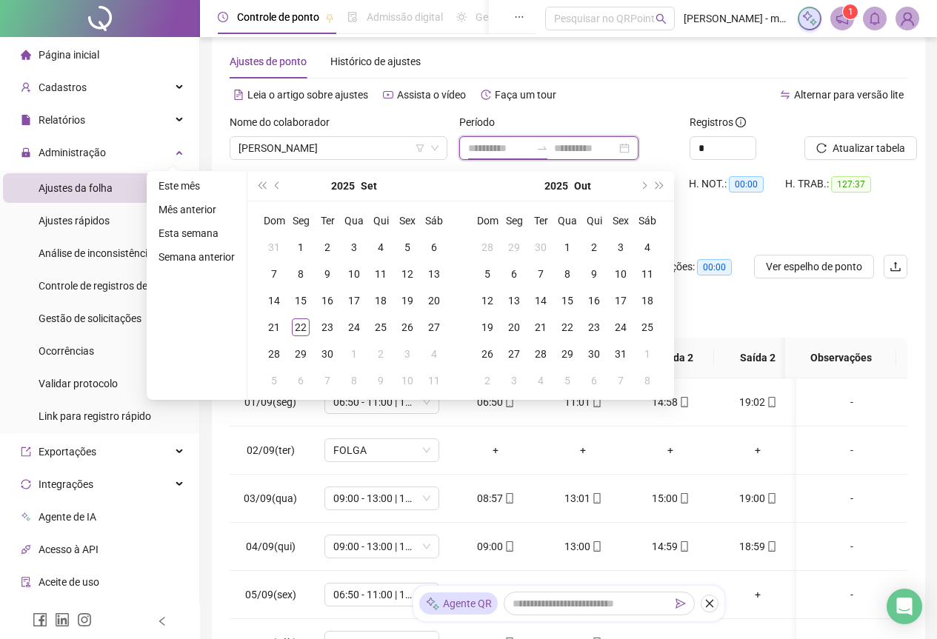
type input "**********"
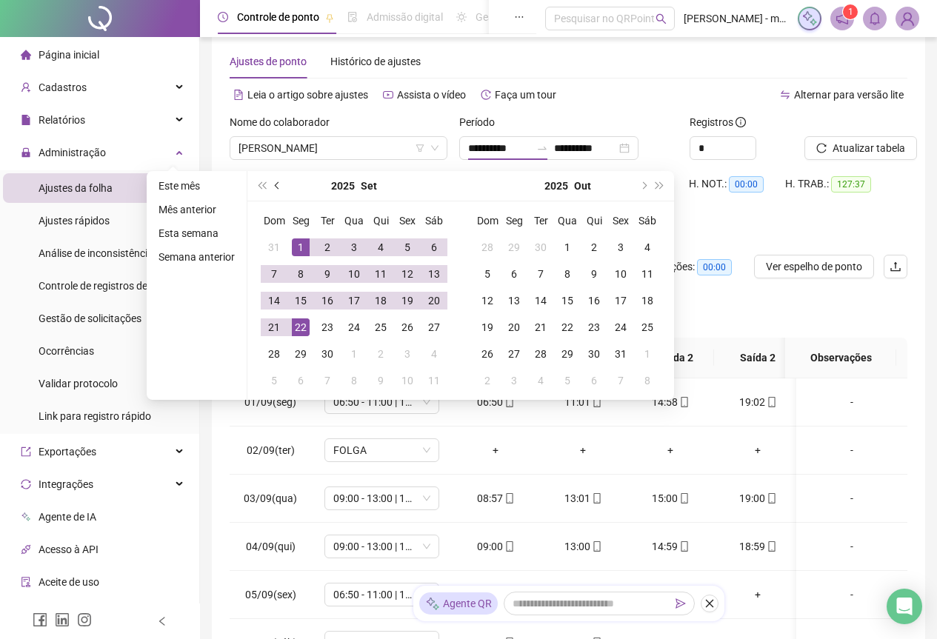
click at [275, 183] on span "prev-year" at bounding box center [278, 185] width 7 height 7
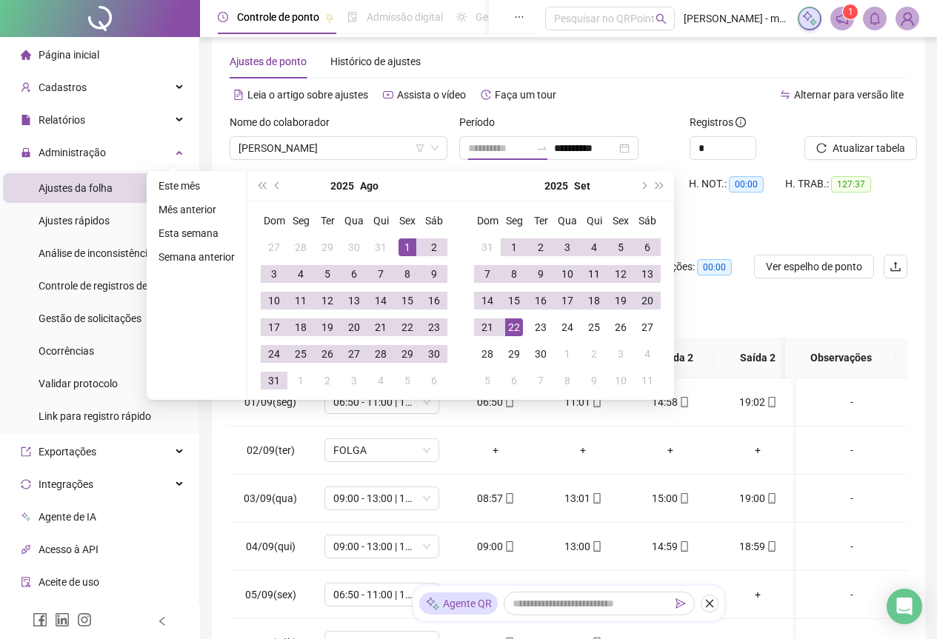
type input "**********"
click at [404, 240] on div "1" at bounding box center [407, 247] width 18 height 18
type input "**********"
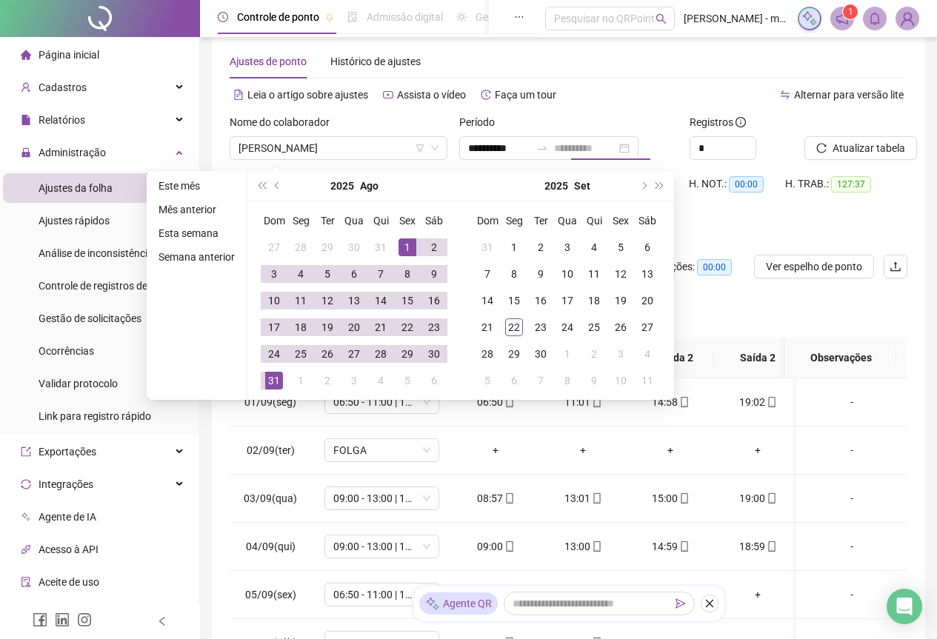
click at [269, 383] on div "31" at bounding box center [274, 381] width 18 height 18
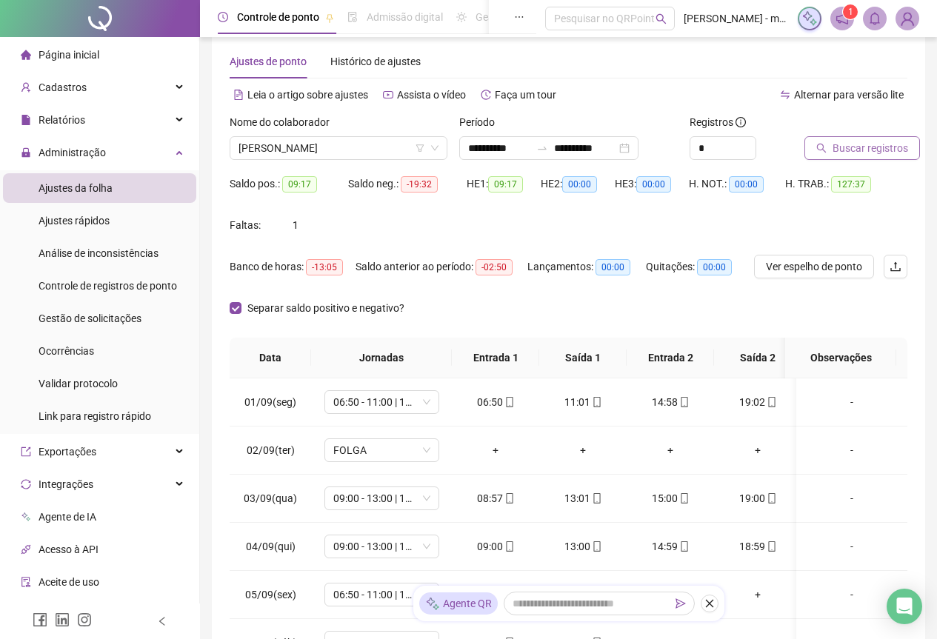
click at [854, 144] on span "Buscar registros" at bounding box center [870, 148] width 76 height 16
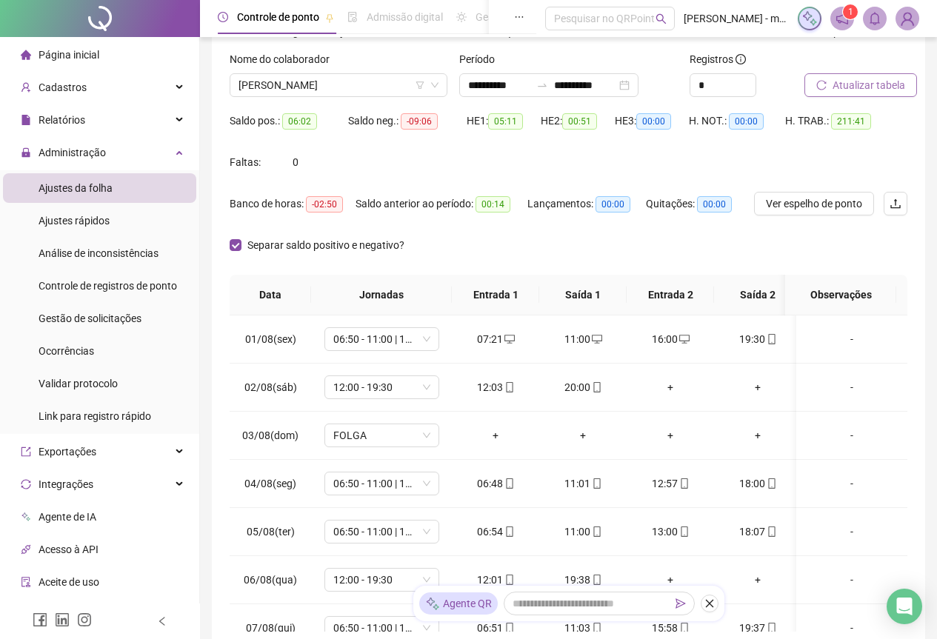
scroll to position [0, 0]
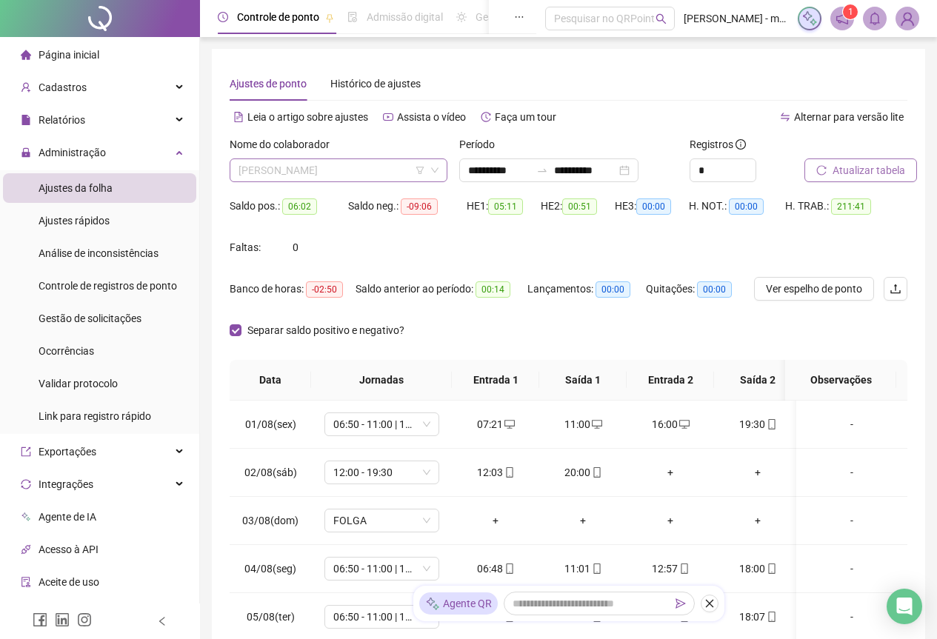
click at [358, 178] on span "[PERSON_NAME]" at bounding box center [338, 170] width 200 height 22
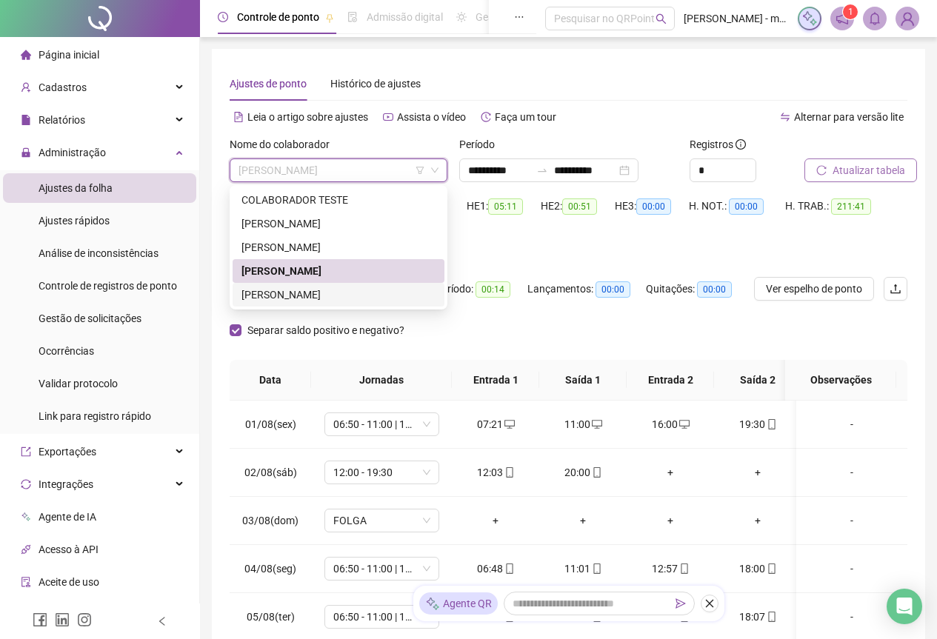
click at [319, 303] on div "[PERSON_NAME]" at bounding box center [339, 295] width 212 height 24
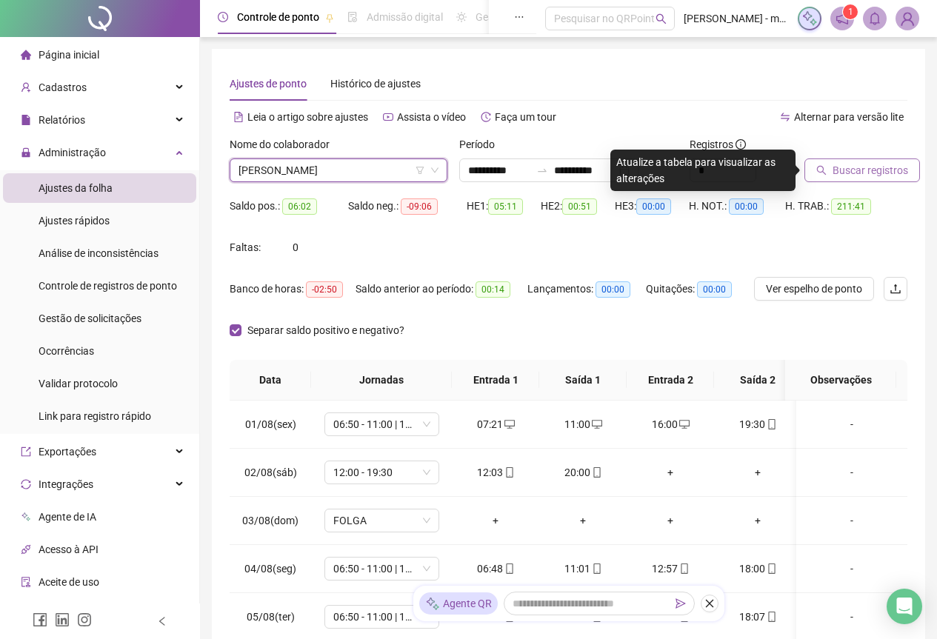
click at [851, 170] on span "Buscar registros" at bounding box center [870, 170] width 76 height 16
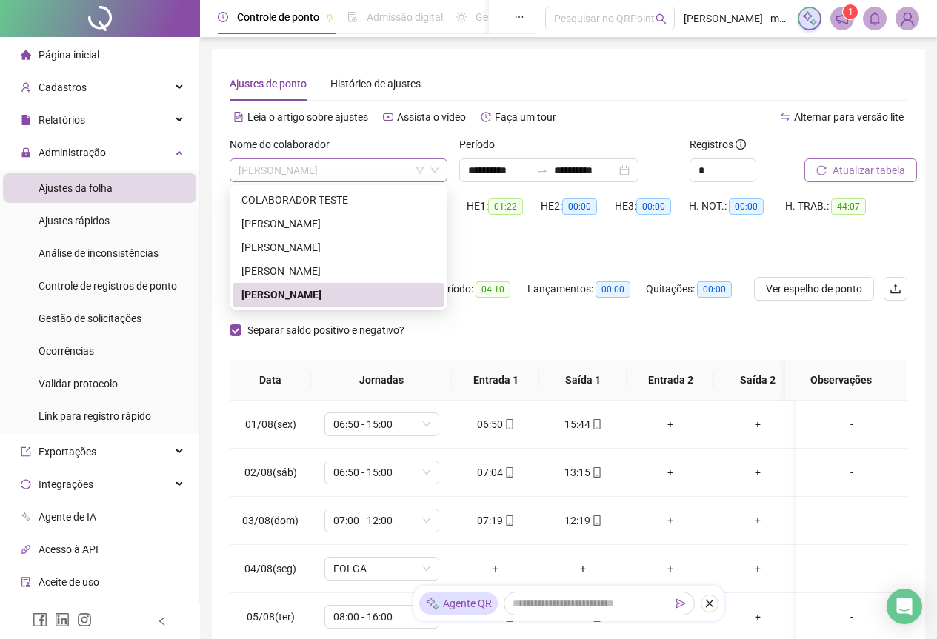
click at [407, 179] on span "[PERSON_NAME]" at bounding box center [338, 170] width 200 height 22
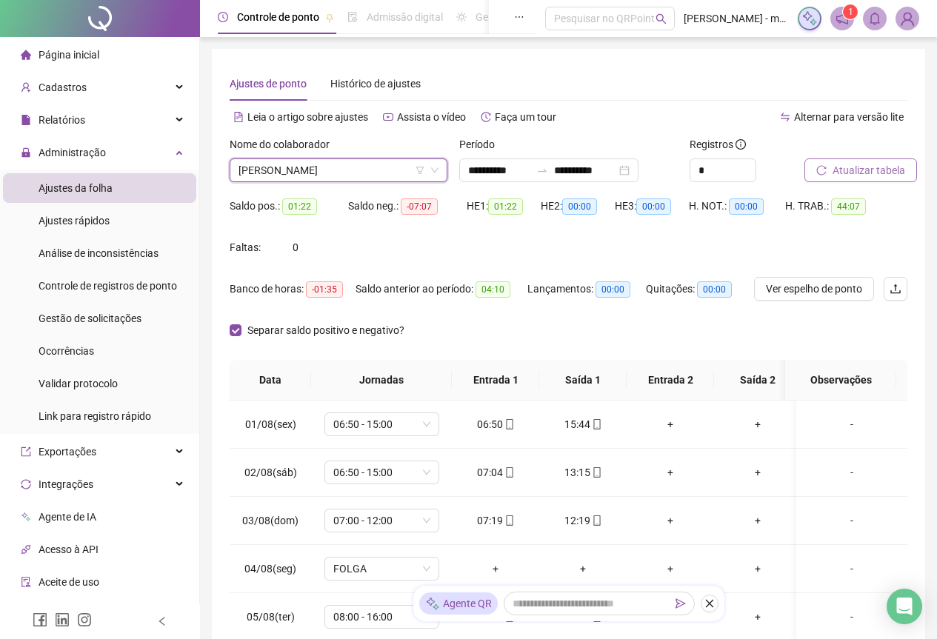
click at [358, 174] on span "[PERSON_NAME]" at bounding box center [338, 170] width 200 height 22
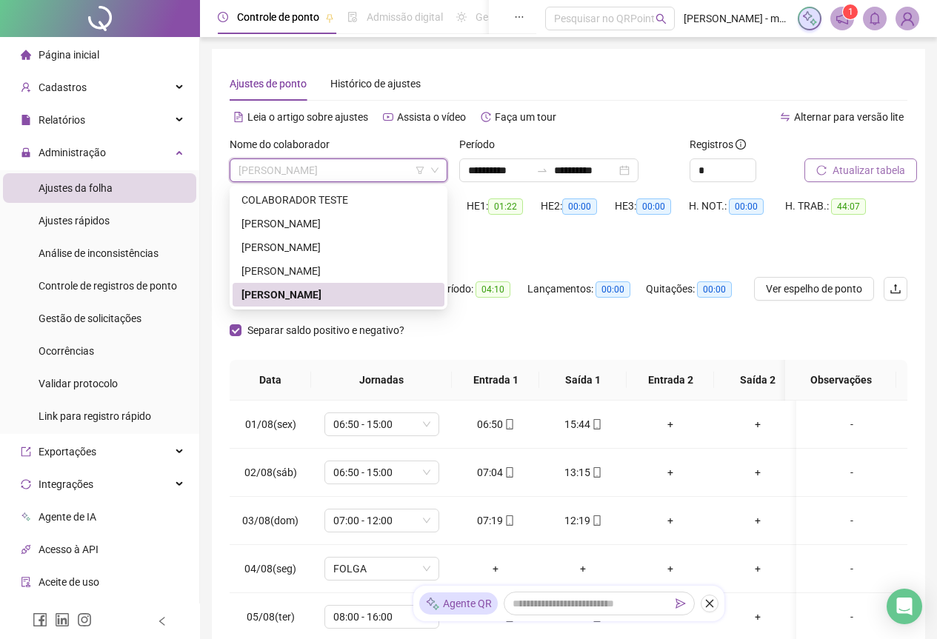
click at [399, 171] on span "[PERSON_NAME]" at bounding box center [338, 170] width 200 height 22
drag, startPoint x: 318, startPoint y: 275, endPoint x: 387, endPoint y: 247, distance: 73.4
click at [318, 278] on div "[PERSON_NAME]" at bounding box center [338, 271] width 194 height 16
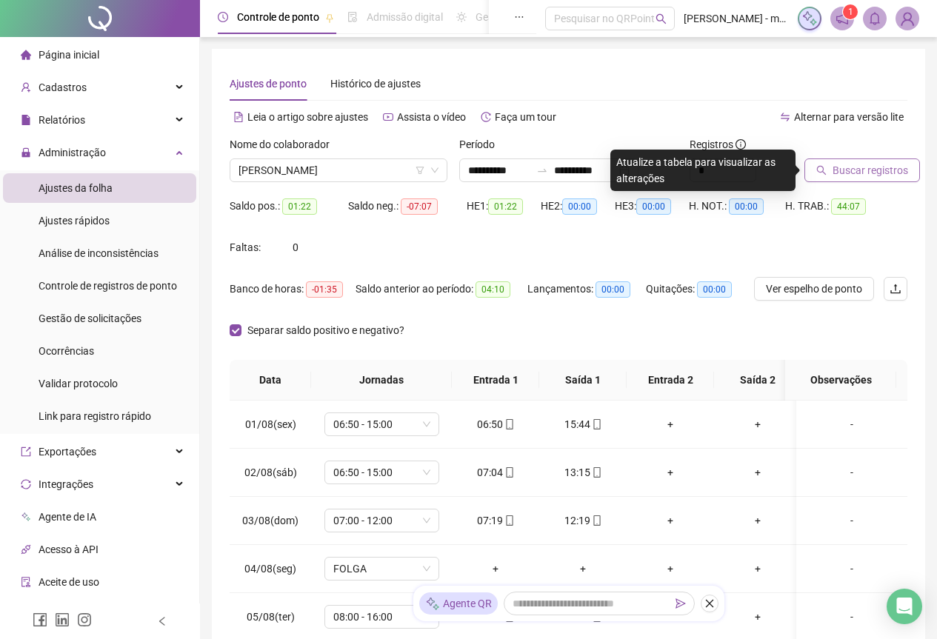
click at [865, 174] on span "Buscar registros" at bounding box center [870, 170] width 76 height 16
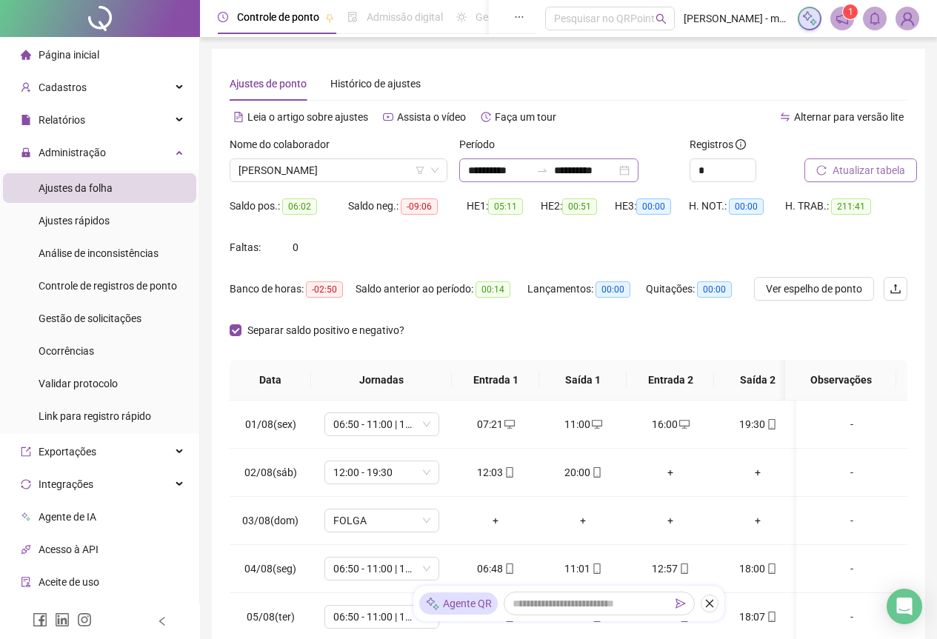
drag, startPoint x: 659, startPoint y: 173, endPoint x: 649, endPoint y: 177, distance: 11.0
click at [638, 176] on div "**********" at bounding box center [548, 170] width 179 height 24
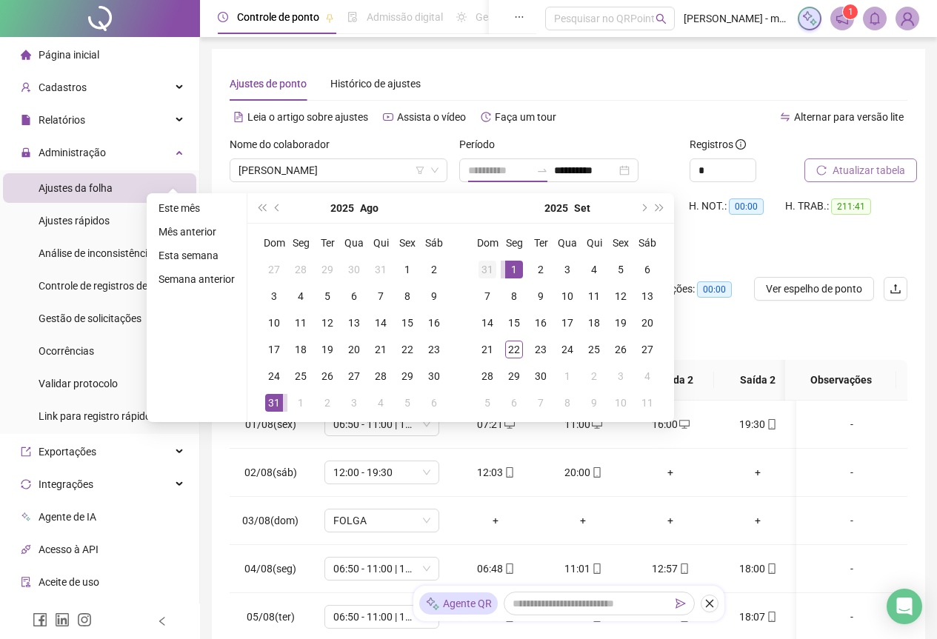
drag, startPoint x: 504, startPoint y: 270, endPoint x: 489, endPoint y: 273, distance: 15.1
click at [489, 273] on tr "31 1 2 3 4 5 6" at bounding box center [567, 269] width 187 height 27
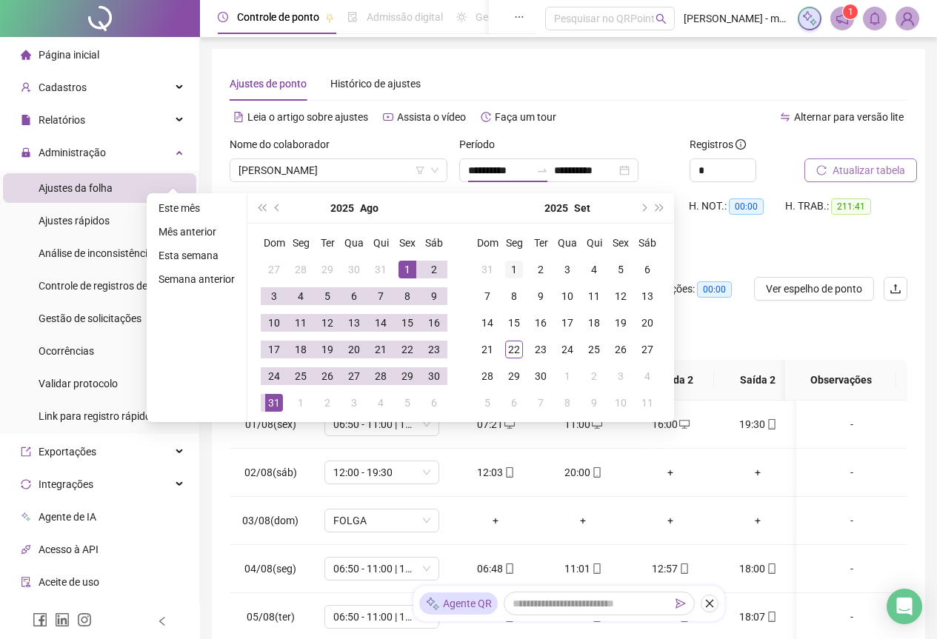
type input "**********"
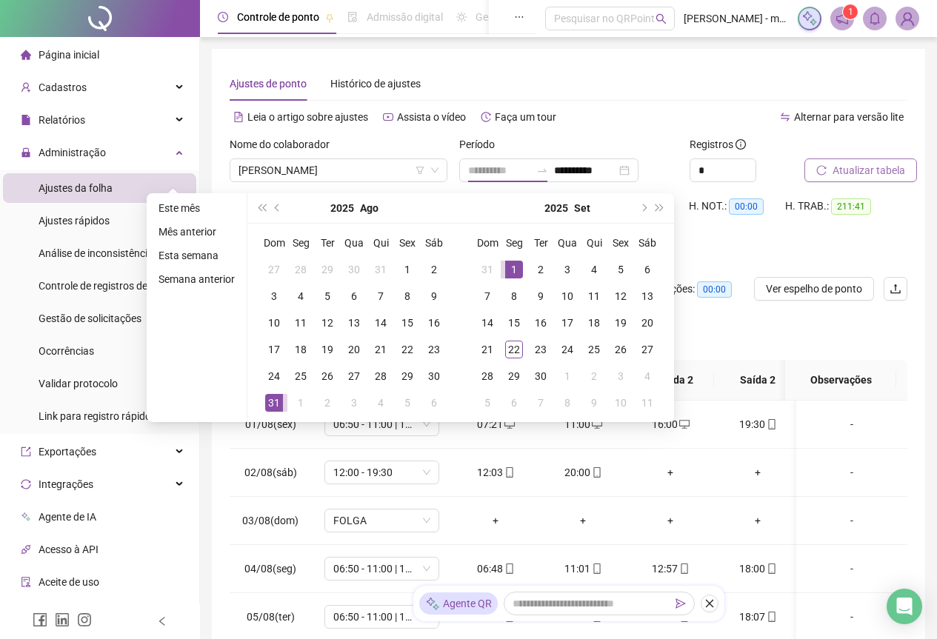
click at [516, 264] on div "1" at bounding box center [514, 270] width 18 height 18
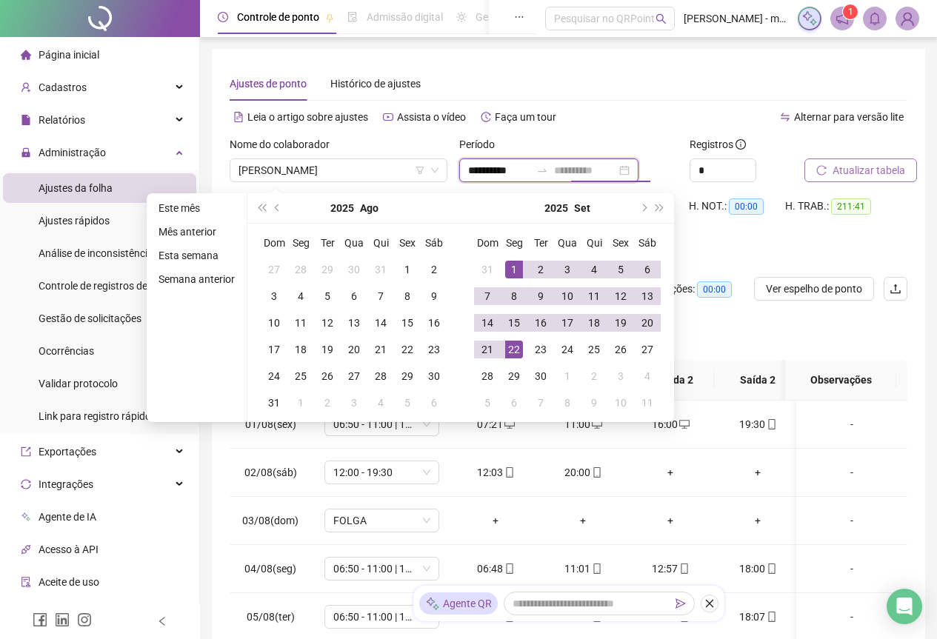
type input "**********"
click at [515, 343] on div "22" at bounding box center [514, 350] width 18 height 18
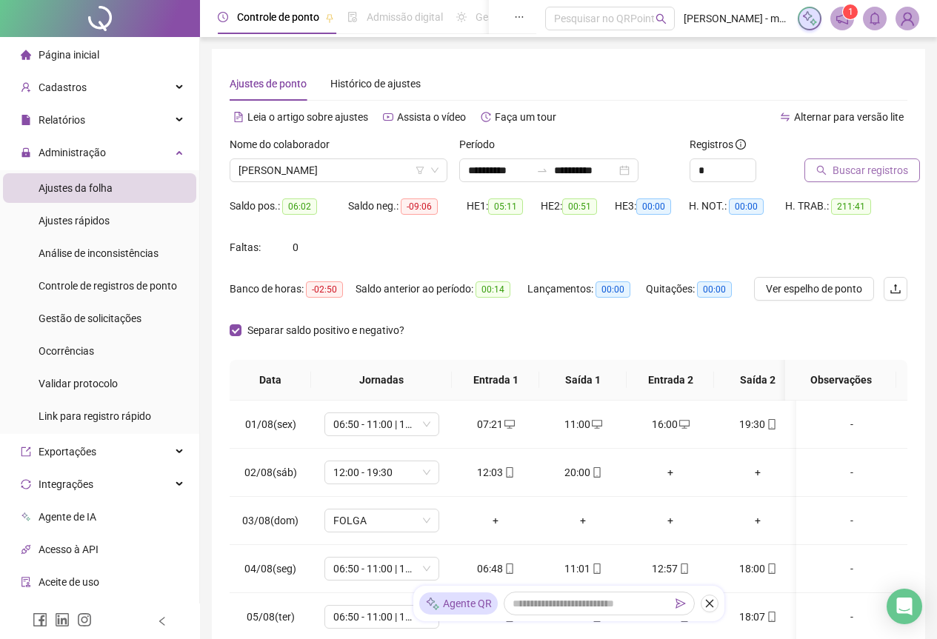
click at [825, 158] on button "Buscar registros" at bounding box center [862, 170] width 116 height 24
click at [638, 169] on div "**********" at bounding box center [548, 170] width 179 height 24
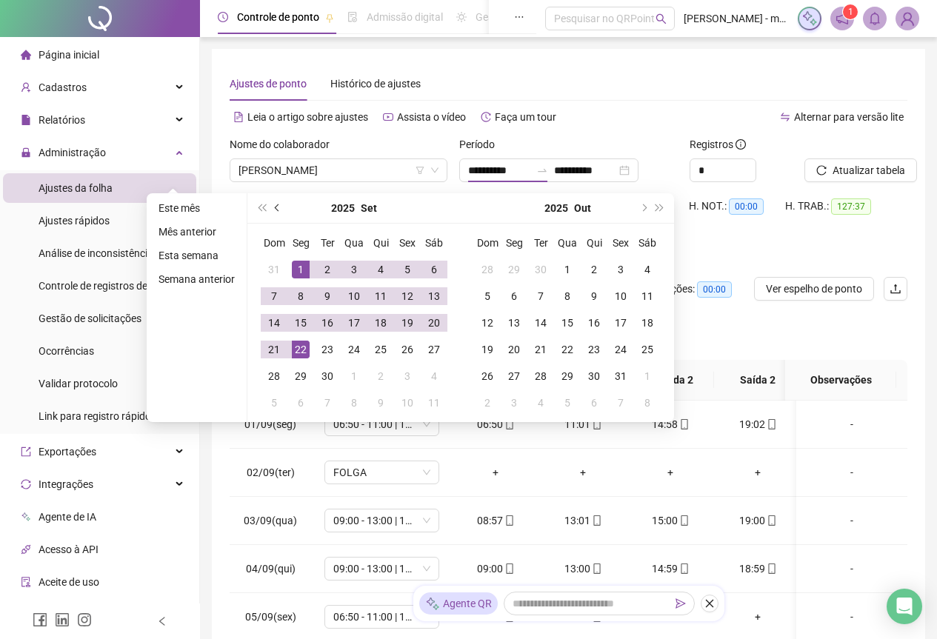
click at [274, 212] on button "prev-year" at bounding box center [278, 208] width 16 height 30
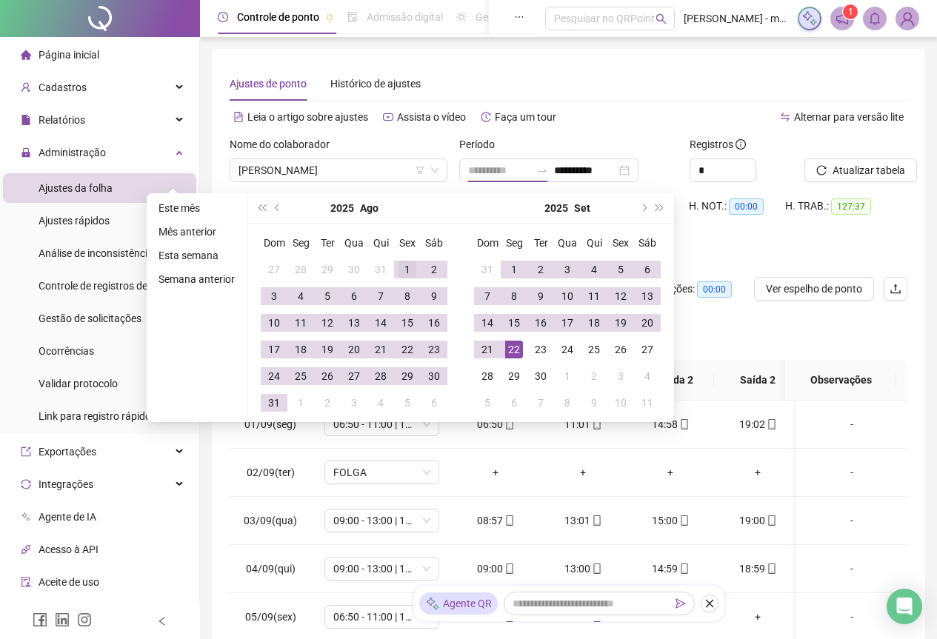
type input "**********"
click at [410, 264] on div "1" at bounding box center [407, 270] width 18 height 18
type input "**********"
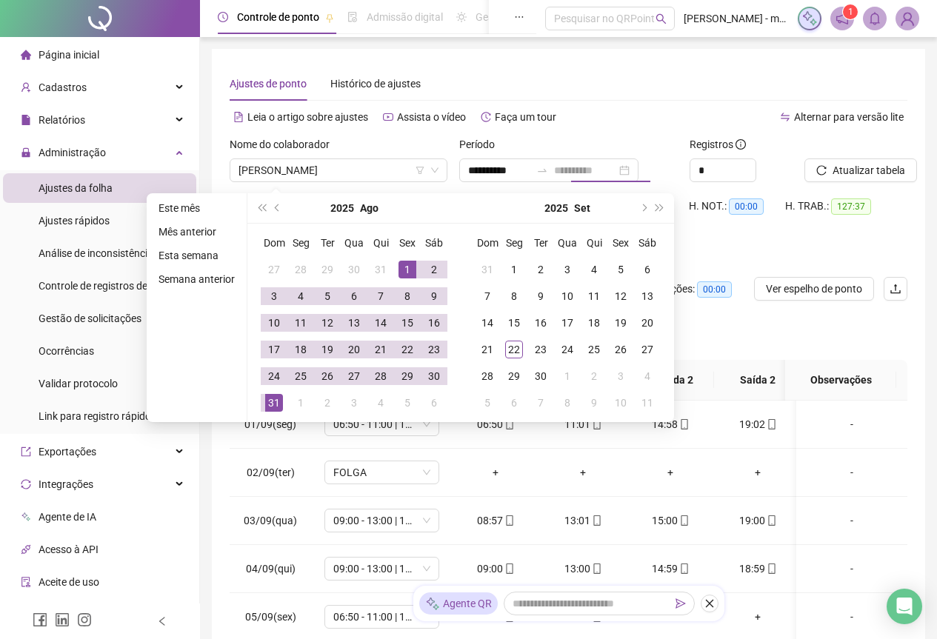
click at [268, 413] on td "31" at bounding box center [274, 403] width 27 height 27
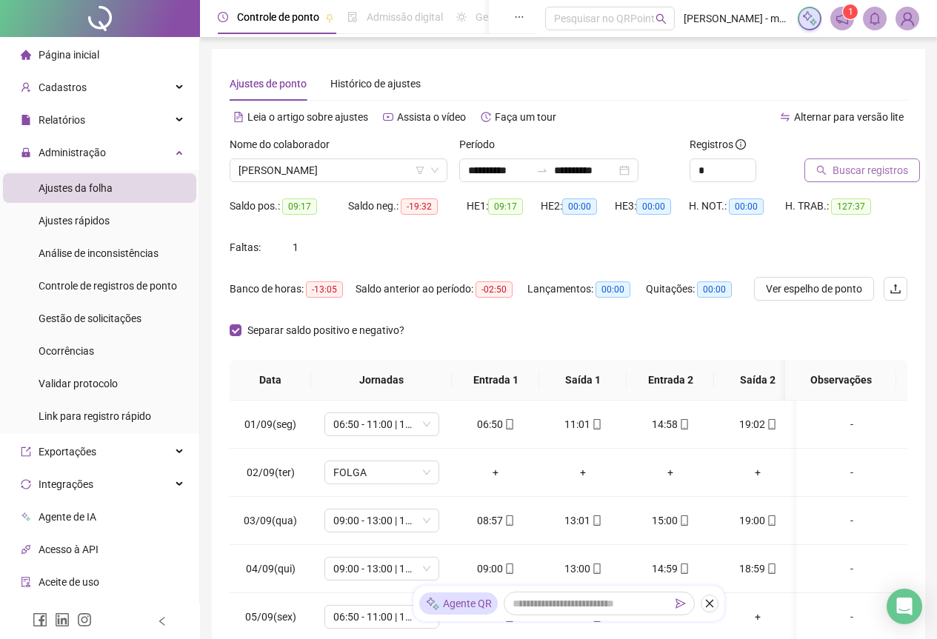
click at [832, 164] on span "Buscar registros" at bounding box center [870, 170] width 76 height 16
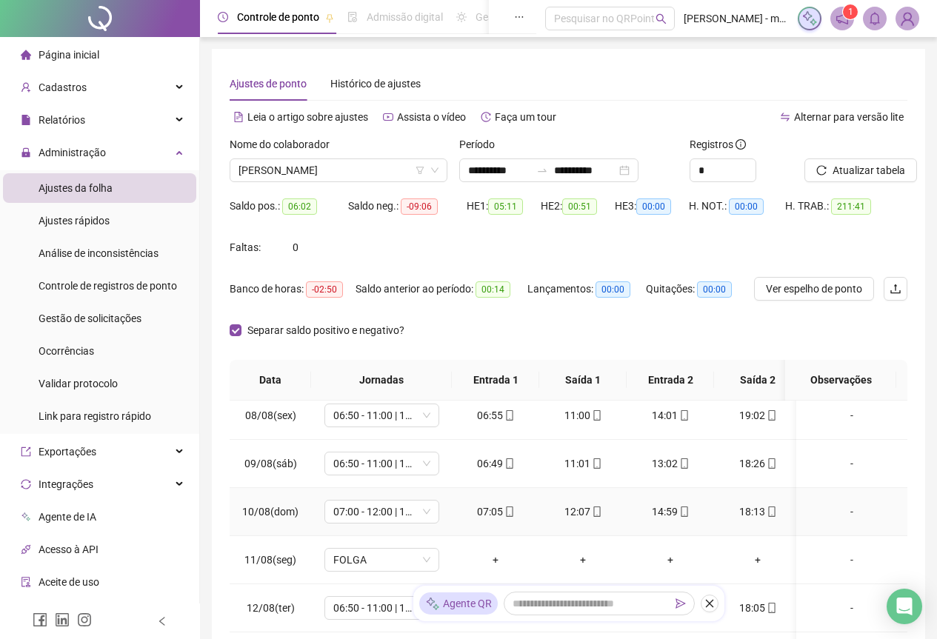
scroll to position [518, 0]
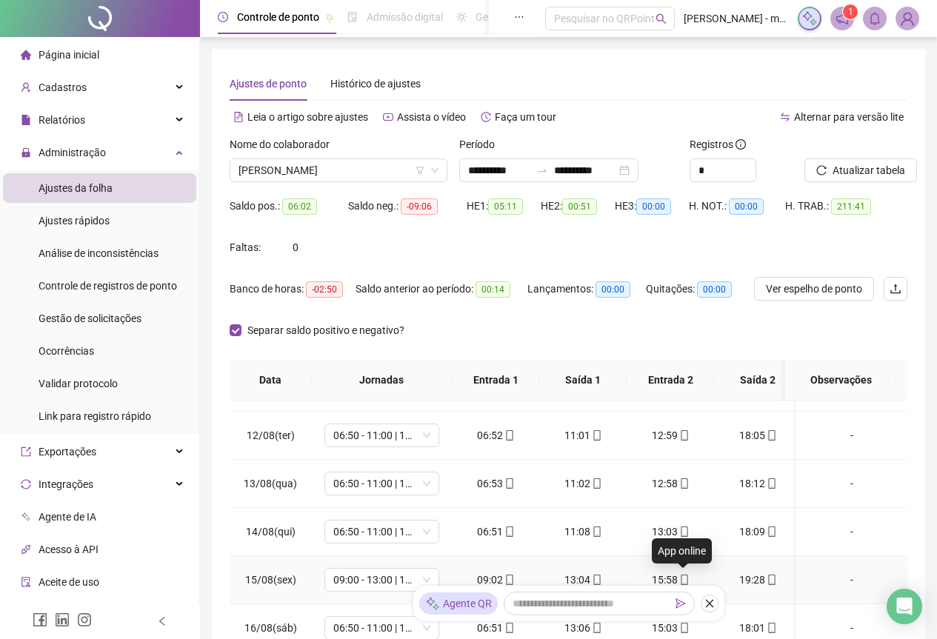
click at [679, 581] on icon "mobile" at bounding box center [684, 580] width 10 height 10
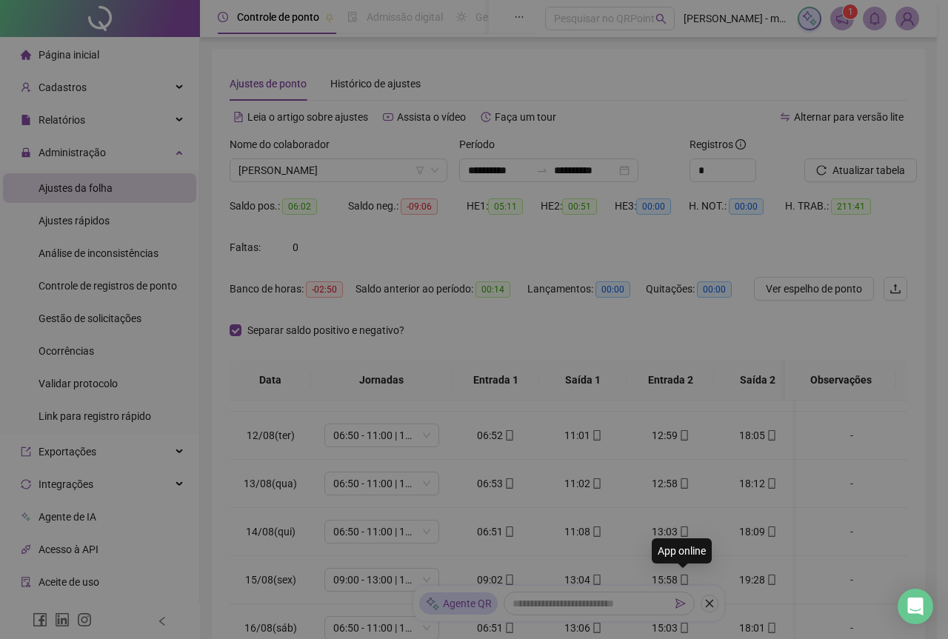
type input "**********"
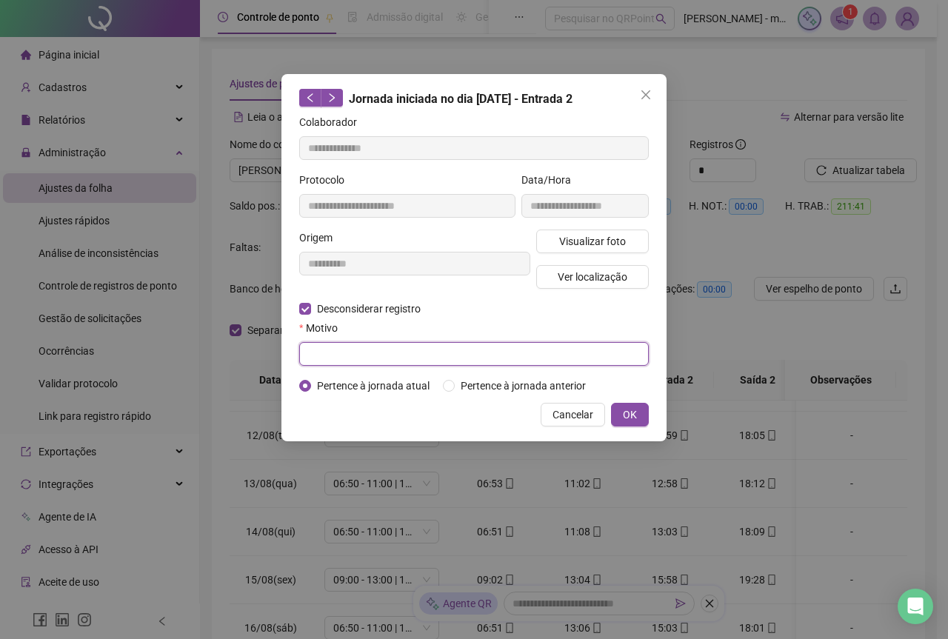
click at [391, 361] on input "text" at bounding box center [474, 354] width 350 height 24
type input "****"
click at [624, 411] on span "OK" at bounding box center [630, 415] width 14 height 16
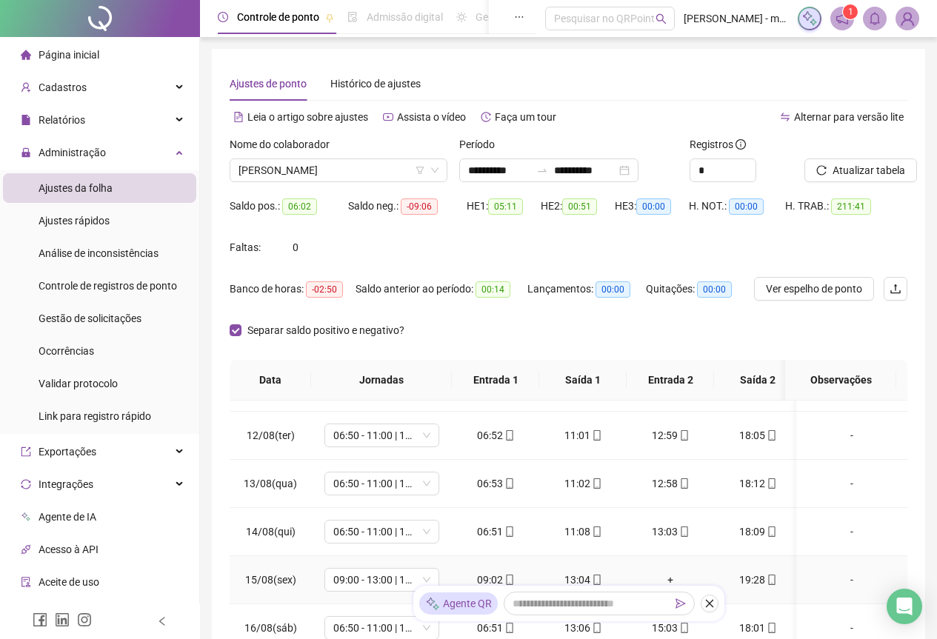
click at [669, 578] on div "+" at bounding box center [670, 580] width 64 height 16
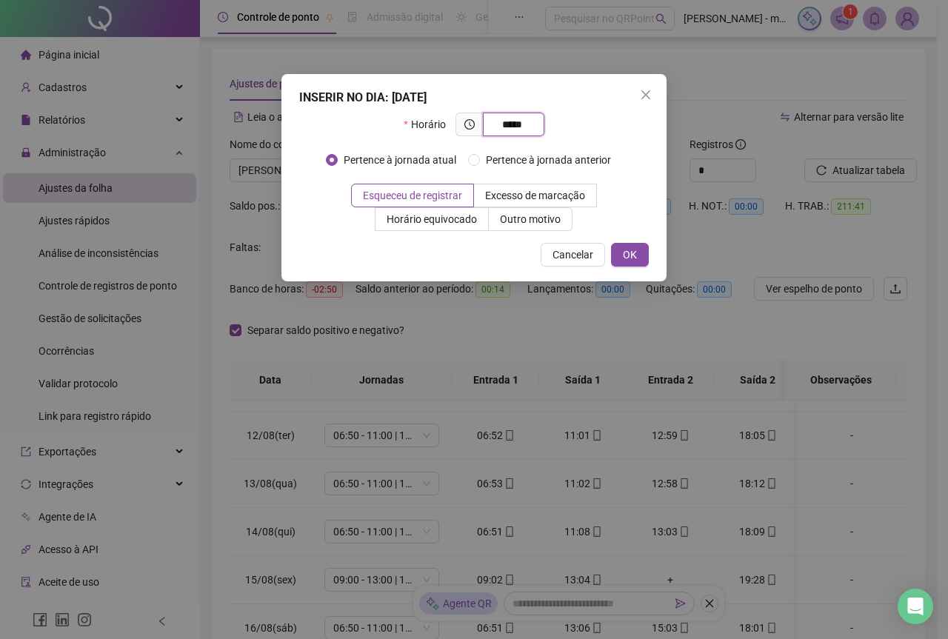
type input "*****"
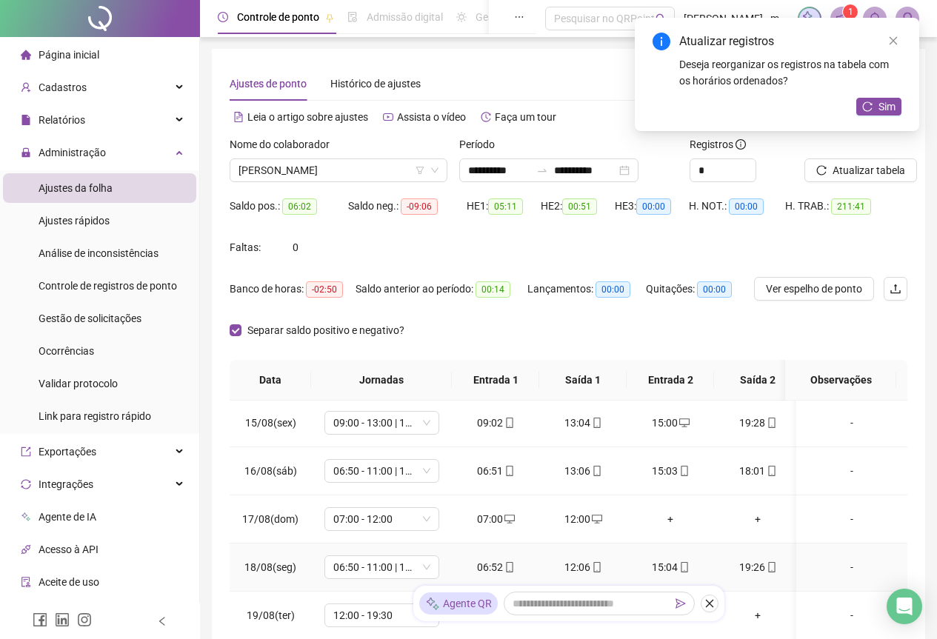
scroll to position [691, 0]
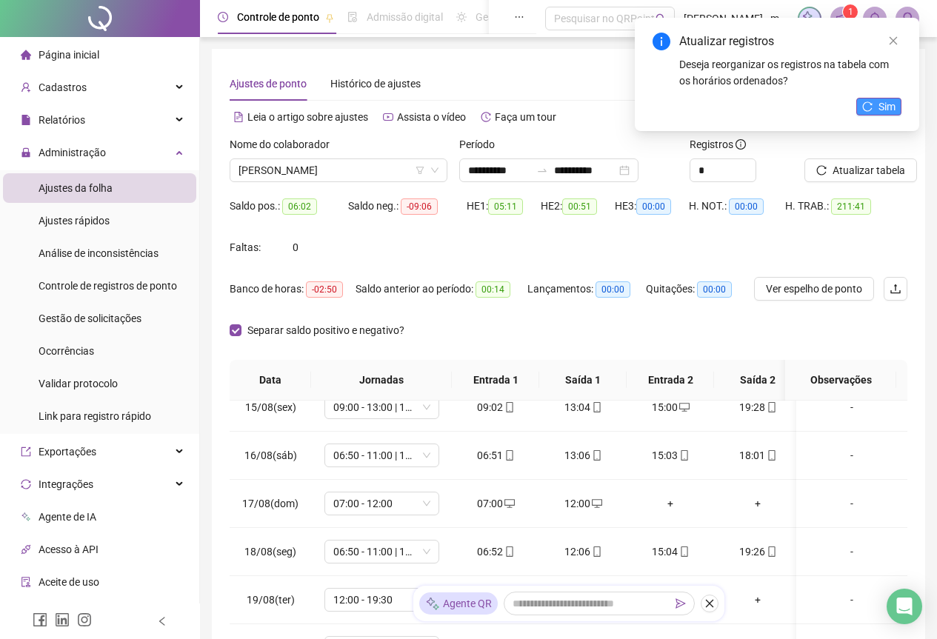
click at [878, 108] on button "Sim" at bounding box center [878, 107] width 45 height 18
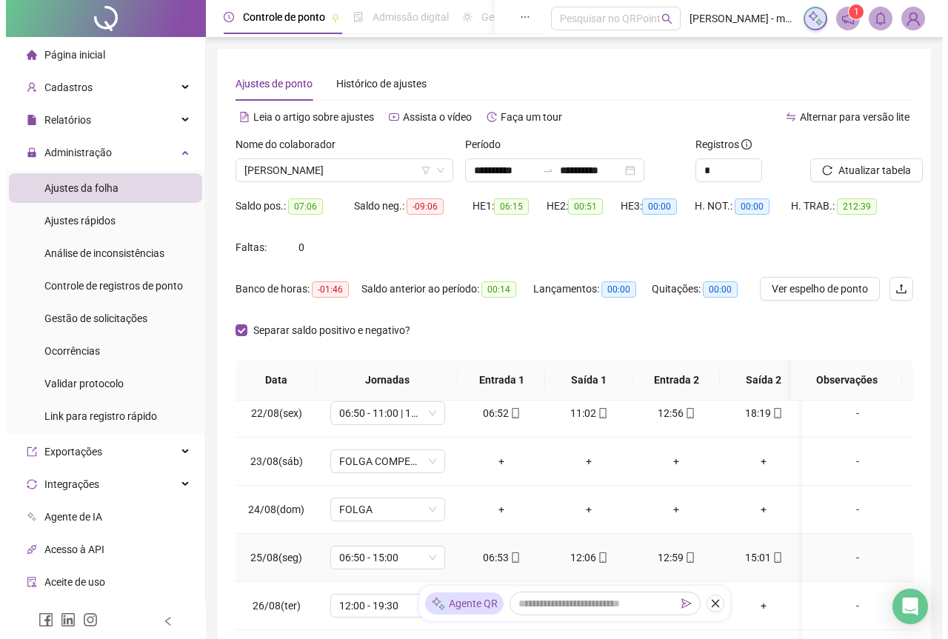
scroll to position [1037, 0]
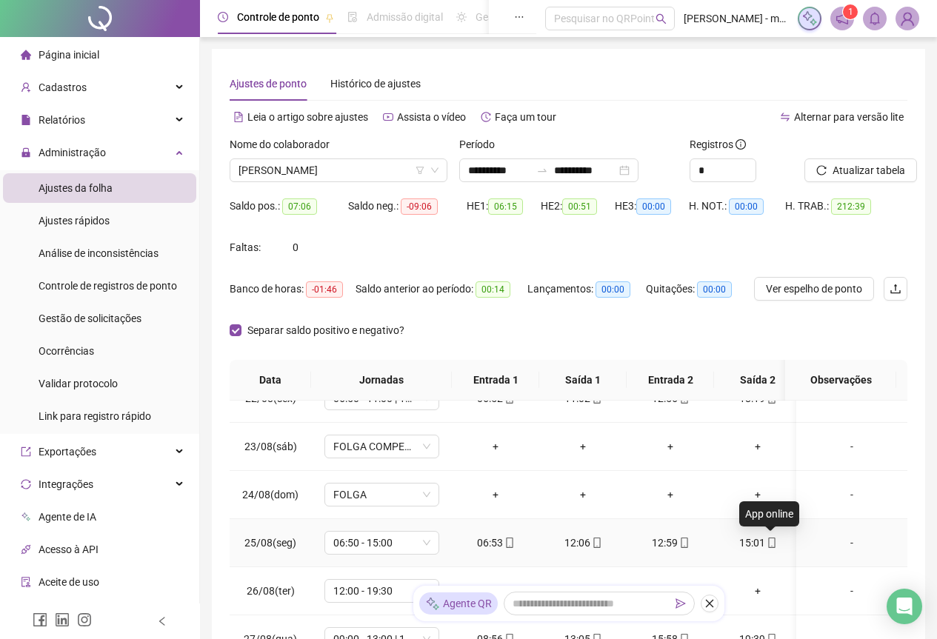
click at [766, 548] on span at bounding box center [771, 543] width 12 height 12
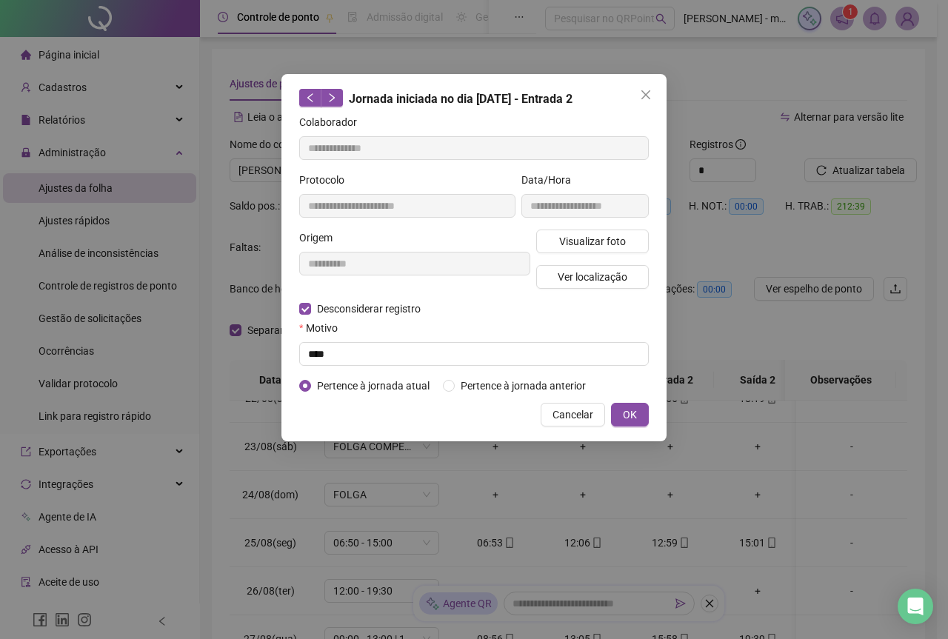
type input "**********"
click at [336, 355] on input "text" at bounding box center [474, 354] width 350 height 24
type input "****"
click at [633, 411] on span "OK" at bounding box center [630, 415] width 14 height 16
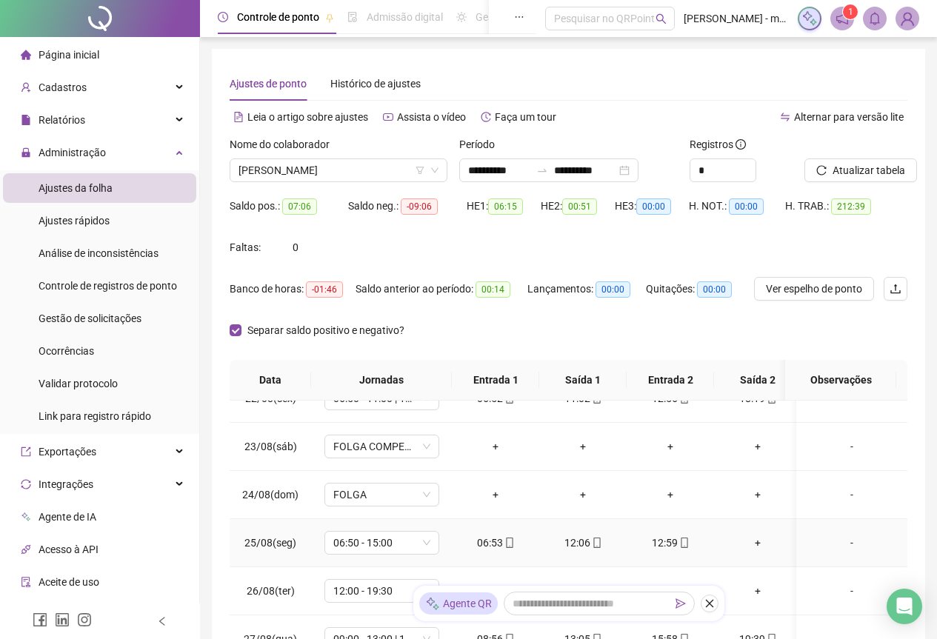
click at [761, 547] on div "+" at bounding box center [758, 543] width 64 height 16
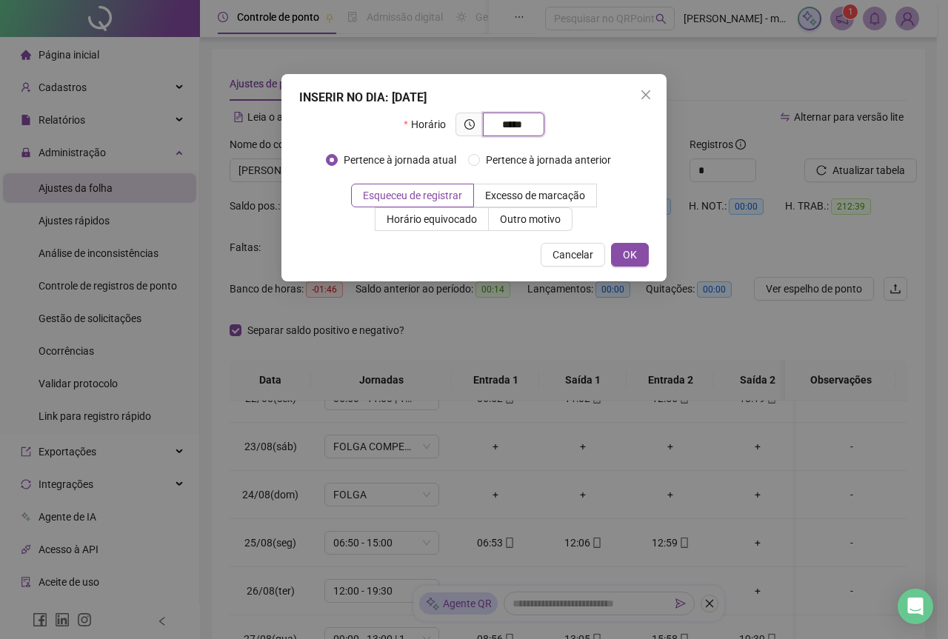
type input "*****"
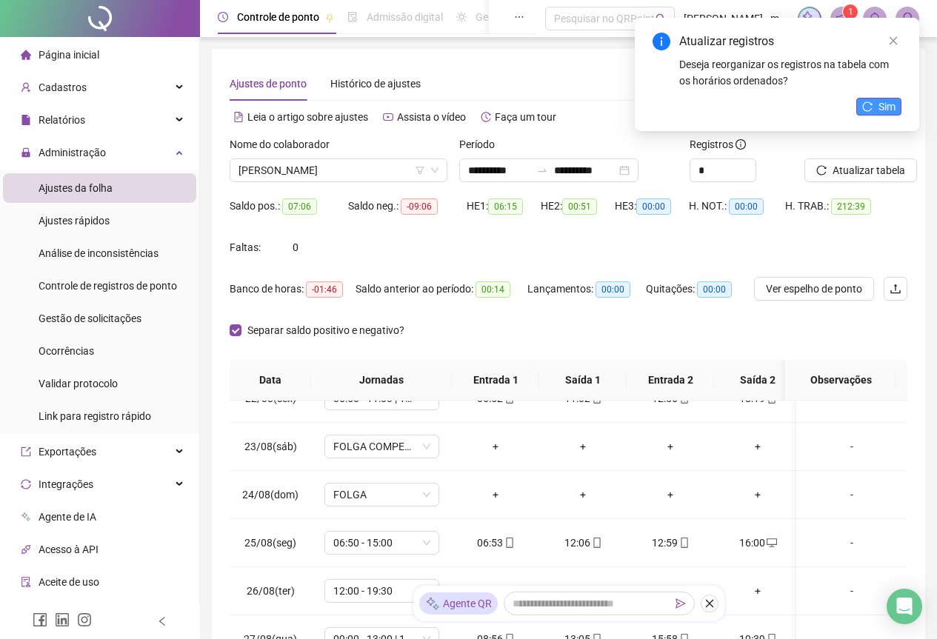
click at [875, 108] on button "Sim" at bounding box center [878, 107] width 45 height 18
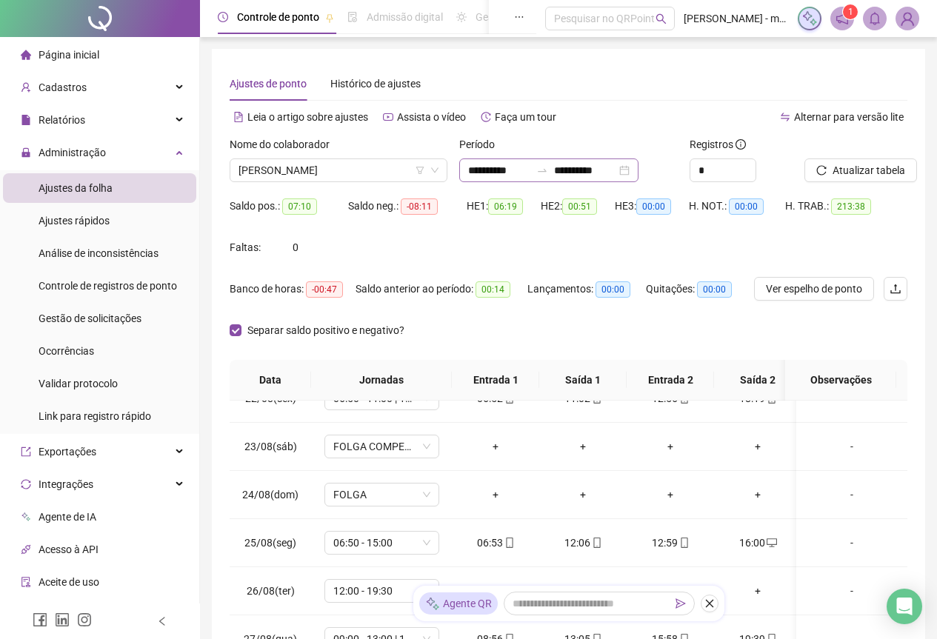
click at [638, 176] on div "**********" at bounding box center [548, 170] width 179 height 24
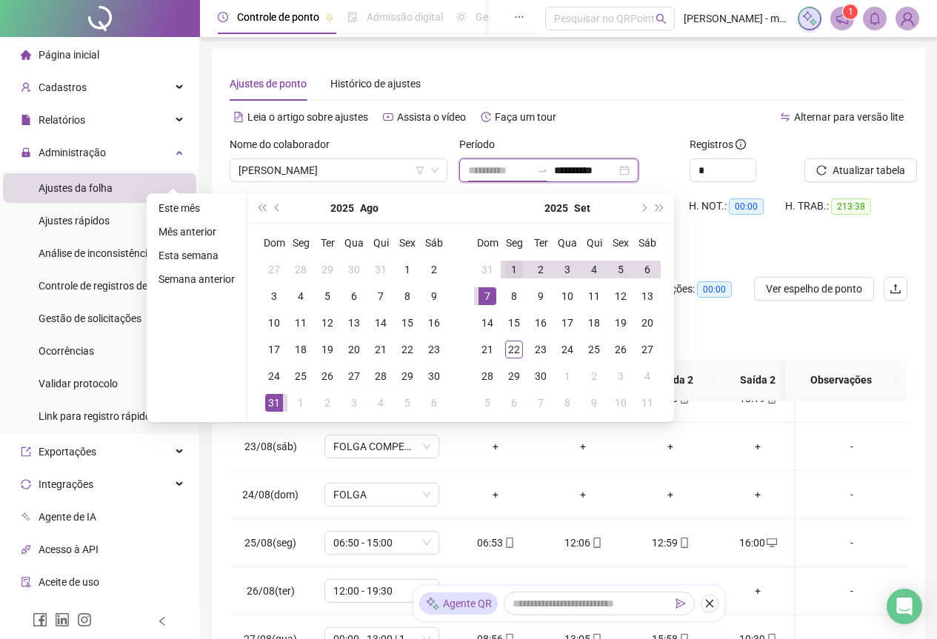
type input "**********"
click at [507, 267] on div "1" at bounding box center [514, 270] width 18 height 18
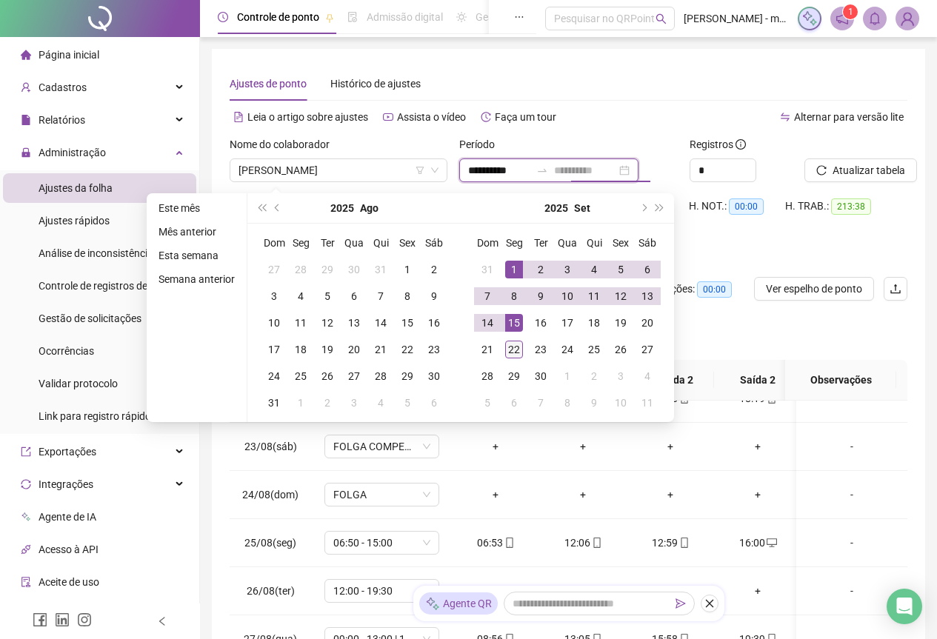
type input "**********"
click at [512, 347] on div "22" at bounding box center [514, 350] width 18 height 18
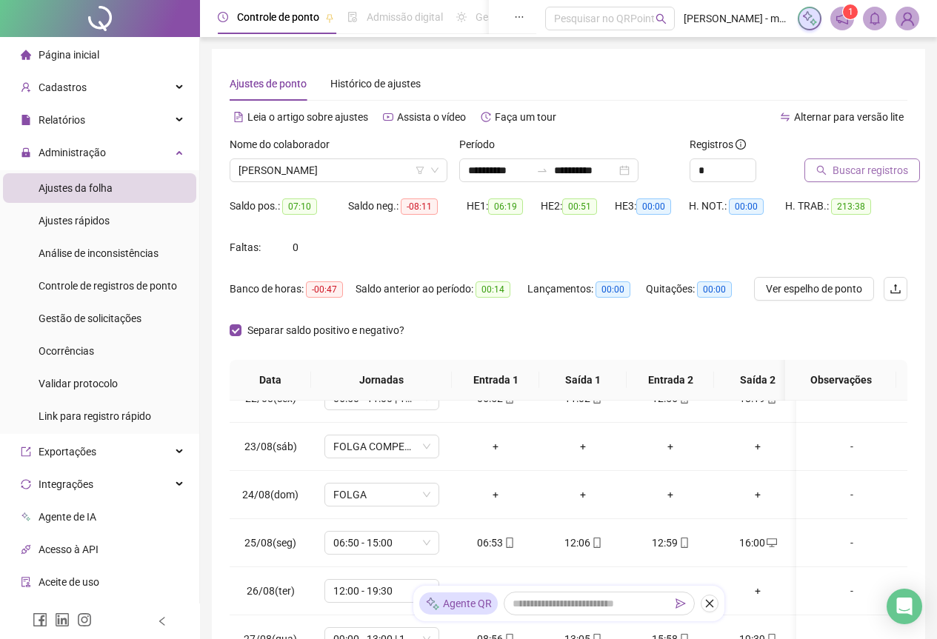
click at [836, 173] on span "Buscar registros" at bounding box center [870, 170] width 76 height 16
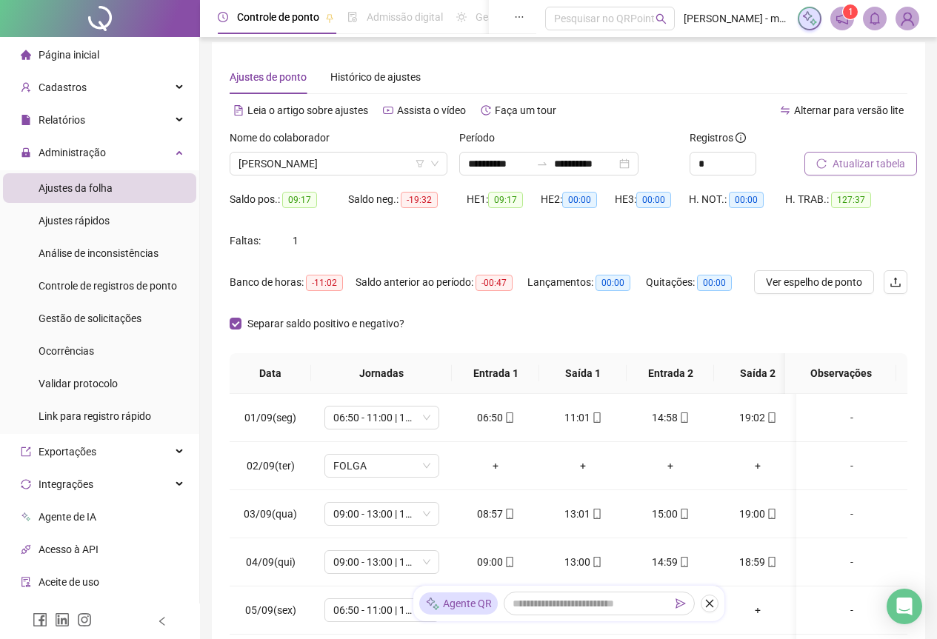
scroll to position [0, 0]
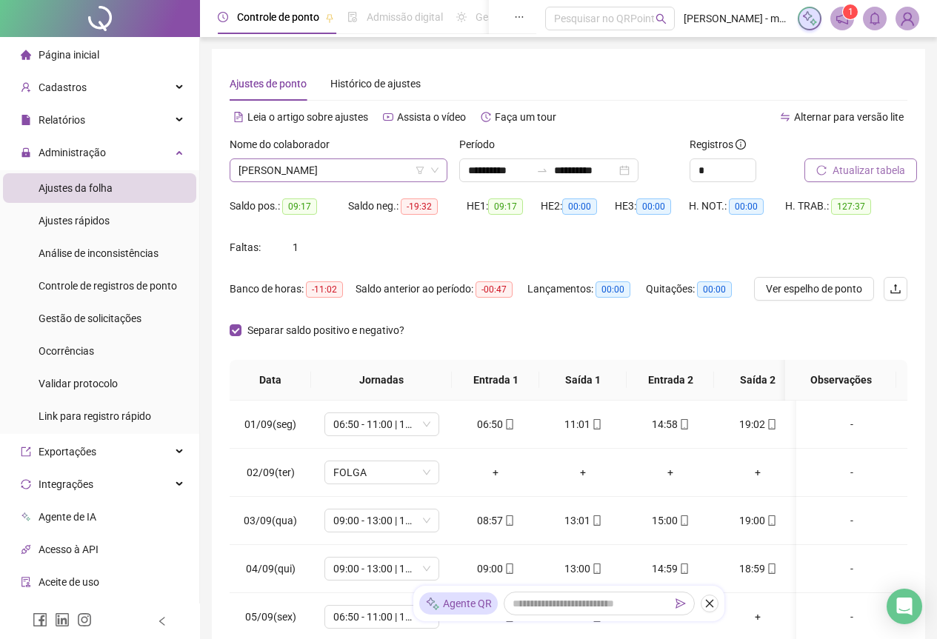
click at [393, 177] on span "[PERSON_NAME]" at bounding box center [338, 170] width 200 height 22
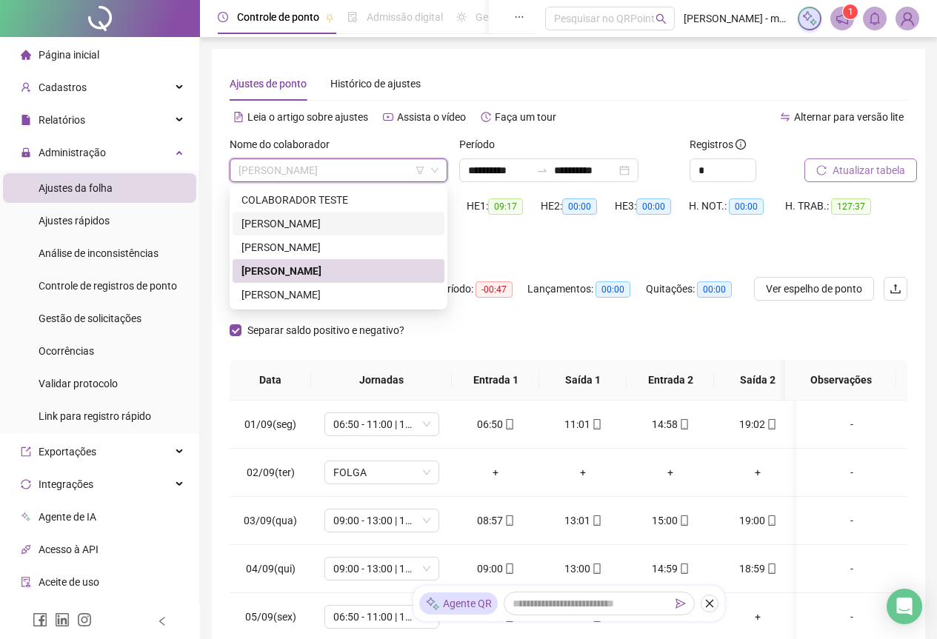
click at [307, 218] on div "[PERSON_NAME]" at bounding box center [338, 223] width 194 height 16
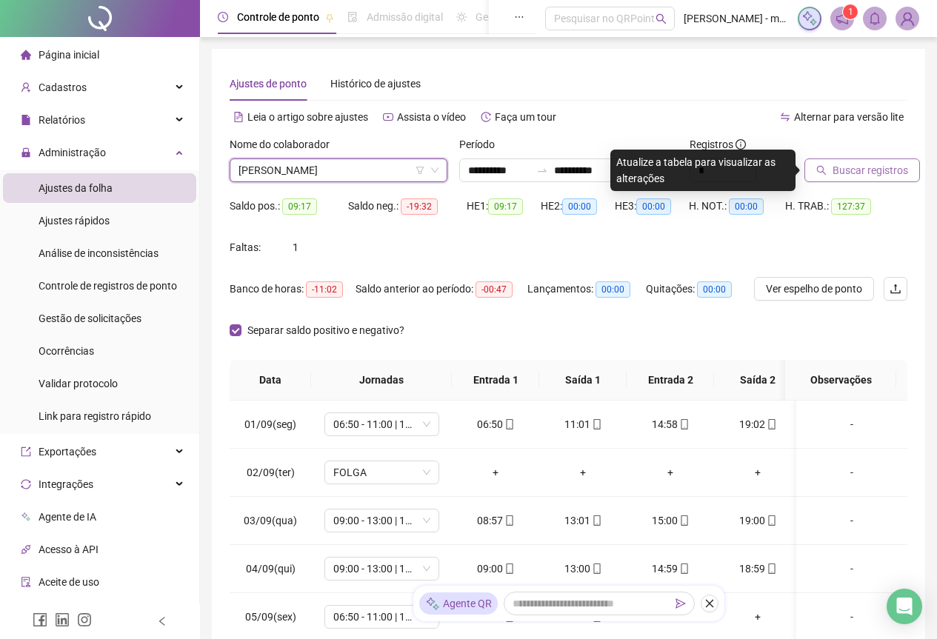
click at [842, 169] on span "Buscar registros" at bounding box center [870, 170] width 76 height 16
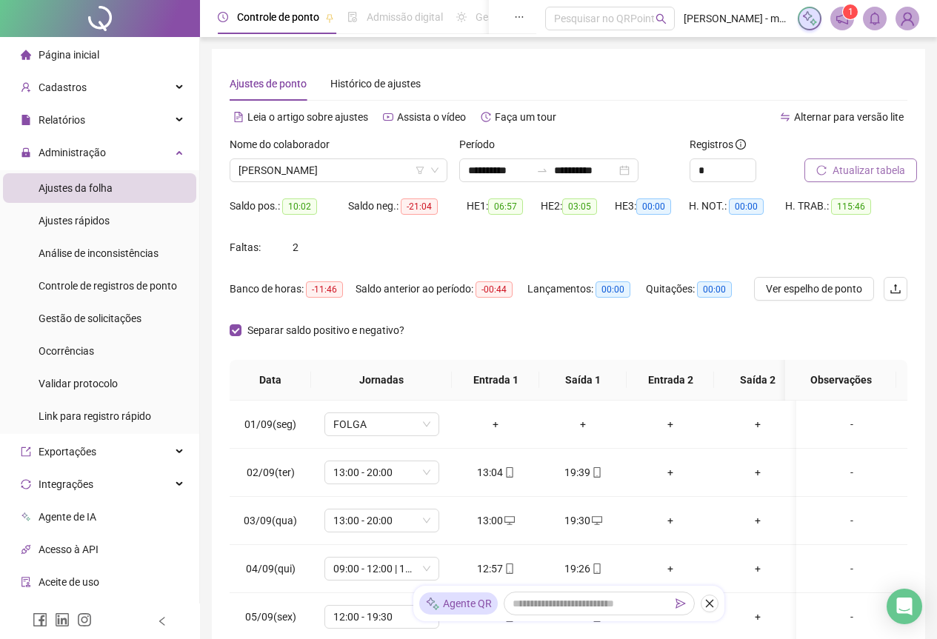
click at [846, 171] on span "Atualizar tabela" at bounding box center [868, 170] width 73 height 16
